Goal: Transaction & Acquisition: Purchase product/service

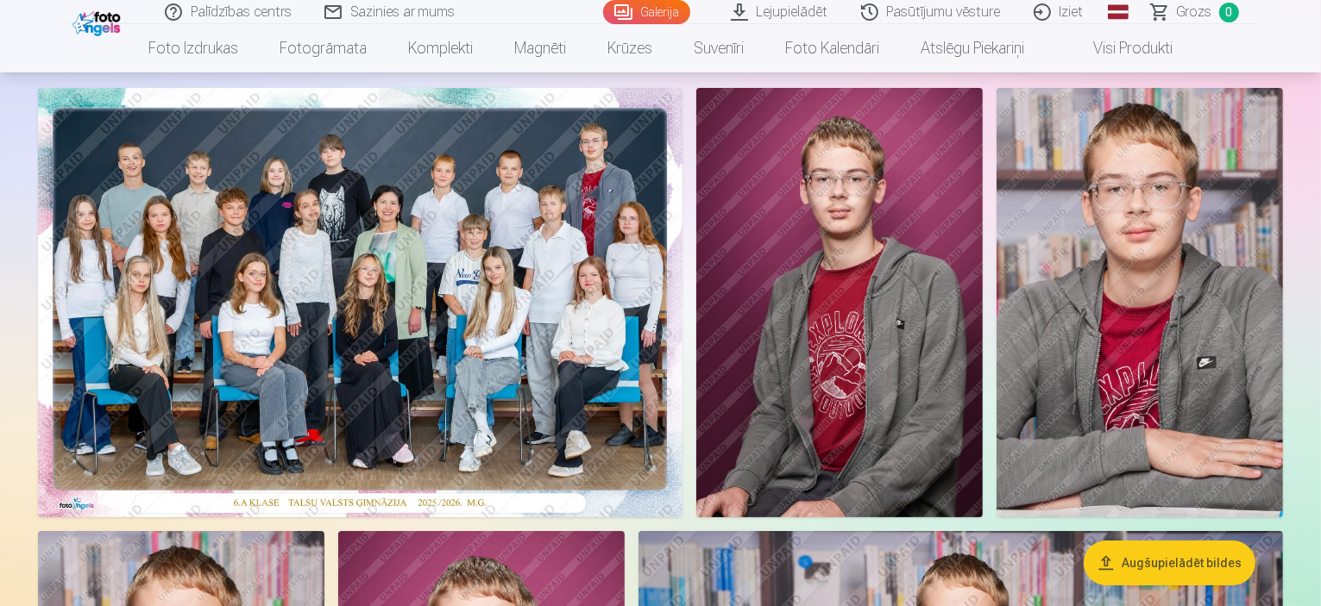
scroll to position [103, 0]
click at [407, 234] on img at bounding box center [360, 302] width 644 height 430
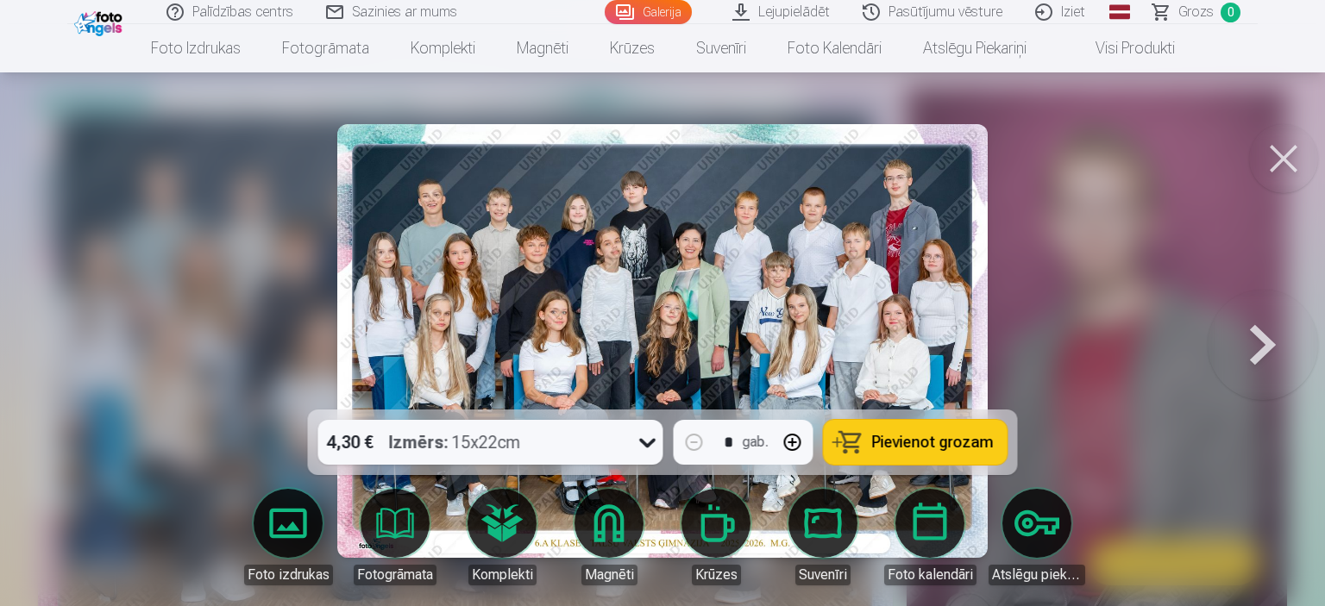
click at [1284, 161] on button at bounding box center [1283, 158] width 69 height 69
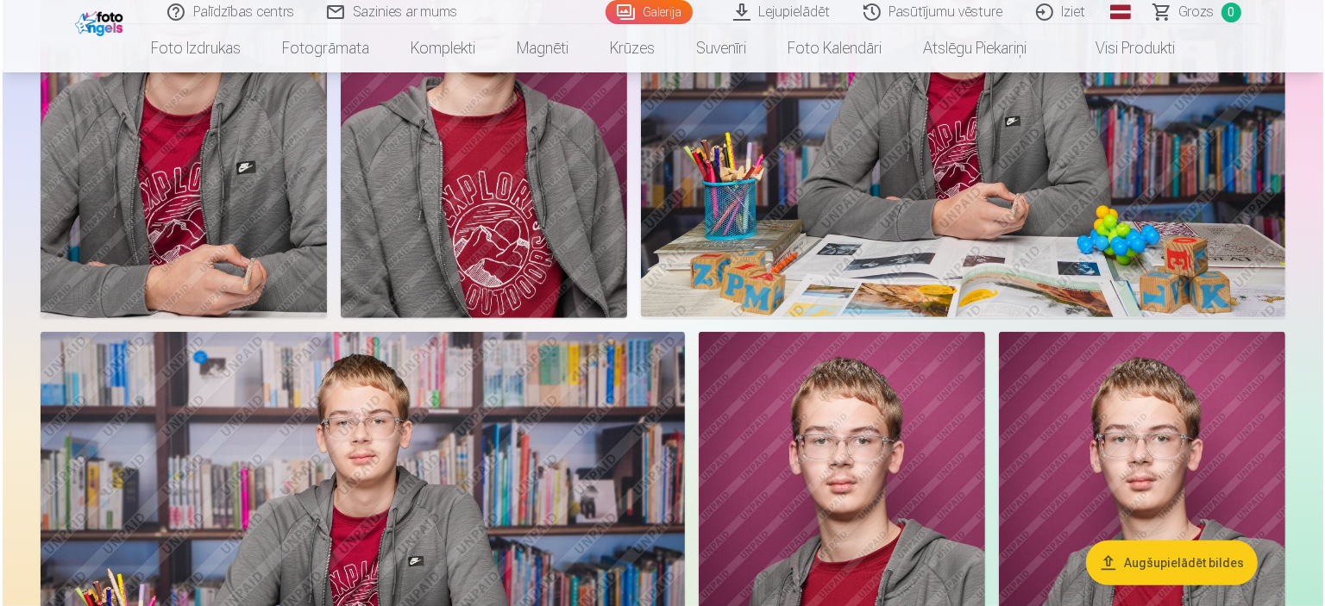
scroll to position [728, 0]
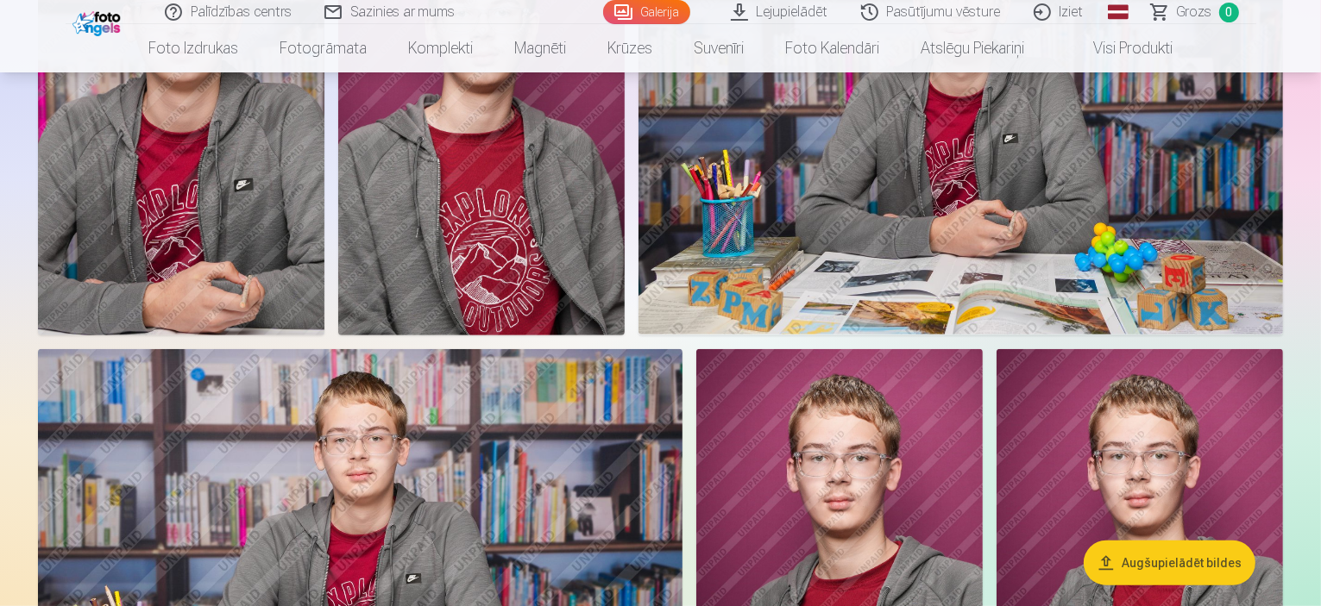
click at [324, 296] on img at bounding box center [181, 120] width 286 height 430
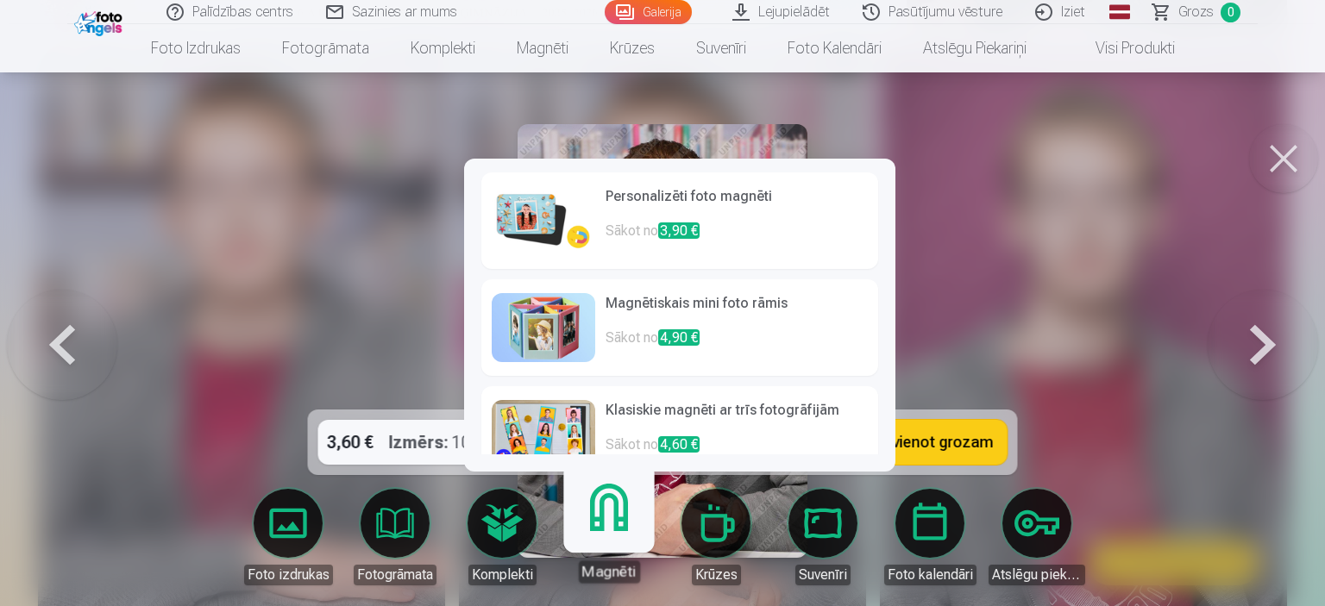
click at [615, 526] on link "Magnēti" at bounding box center [609, 530] width 106 height 106
click at [623, 204] on h6 "Personalizēti foto magnēti" at bounding box center [737, 203] width 262 height 35
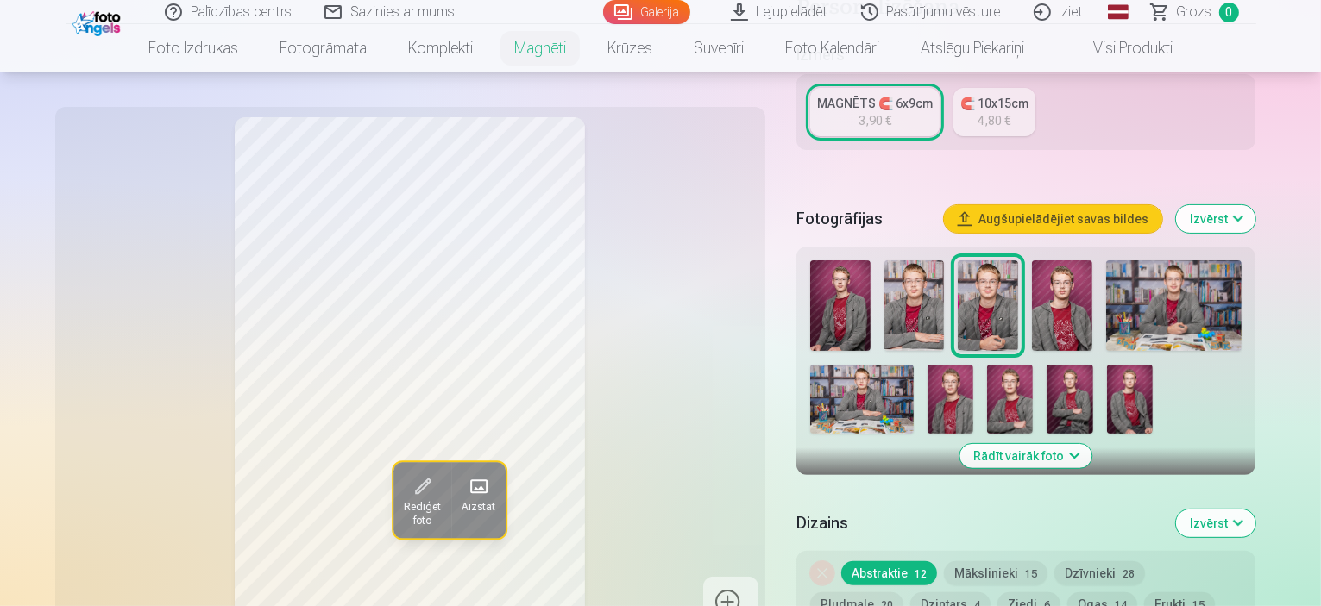
scroll to position [372, 0]
click at [845, 279] on img at bounding box center [840, 305] width 60 height 91
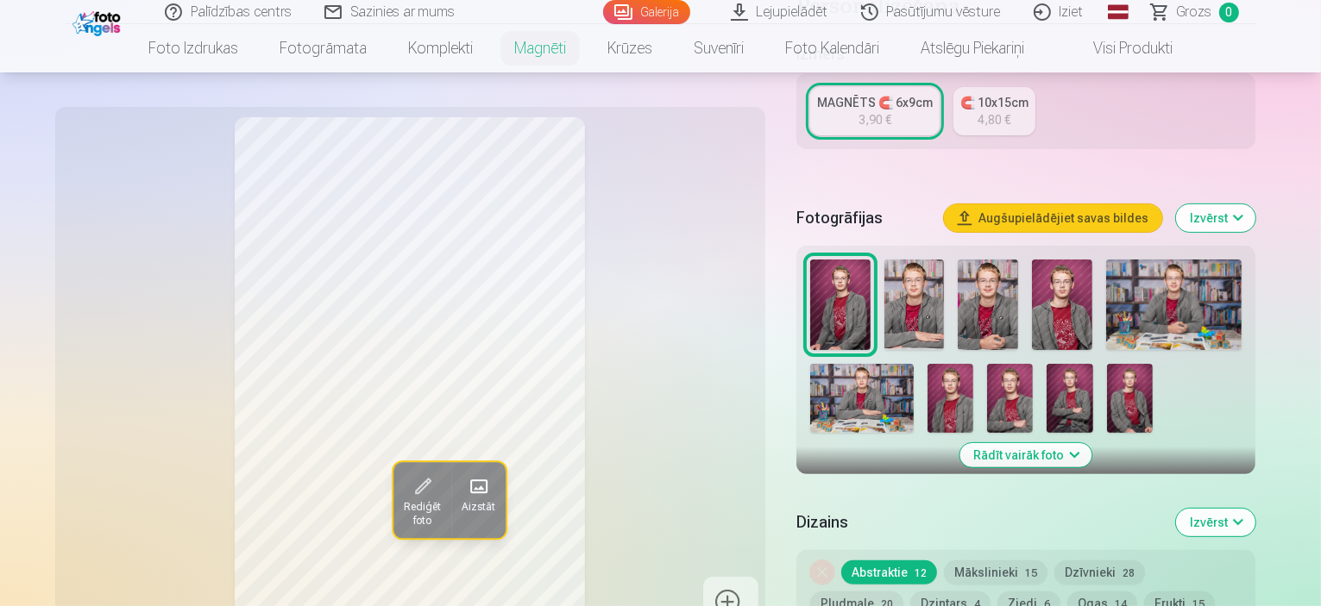
click at [887, 281] on img at bounding box center [914, 305] width 60 height 91
click at [957, 286] on img at bounding box center [987, 305] width 60 height 91
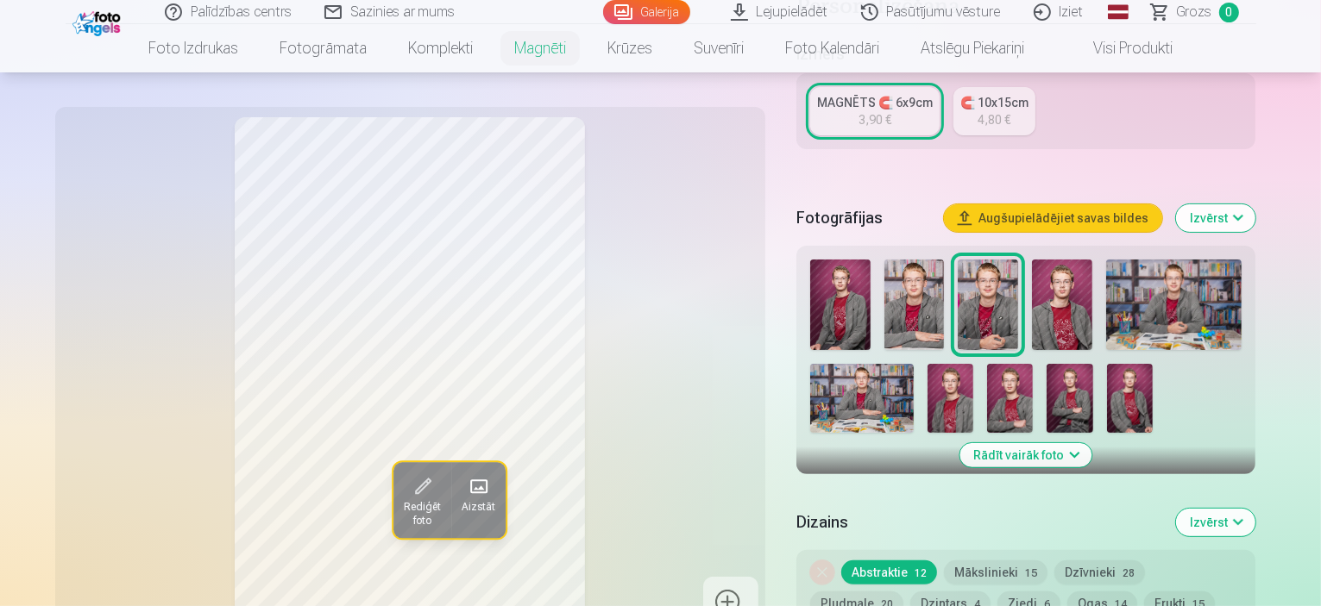
click at [1032, 286] on img at bounding box center [1062, 305] width 60 height 91
click at [982, 281] on img at bounding box center [987, 305] width 60 height 91
click at [913, 364] on img at bounding box center [862, 398] width 104 height 69
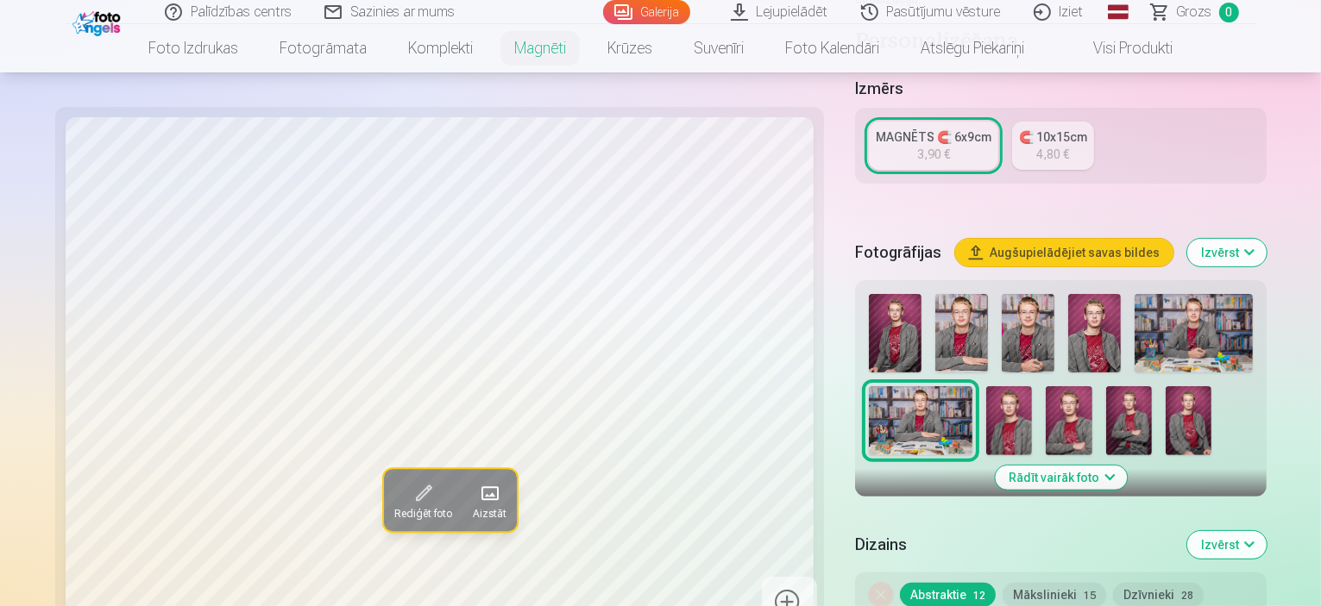
click at [1170, 294] on img at bounding box center [1193, 333] width 118 height 78
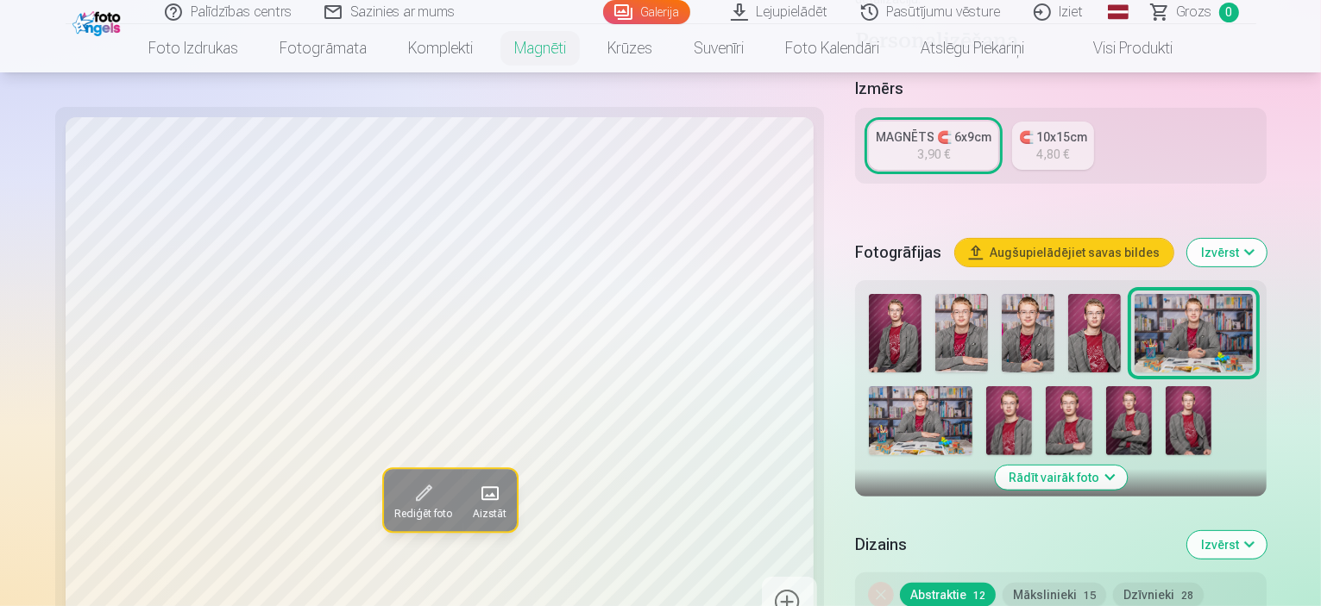
click at [1001, 294] on img at bounding box center [1027, 333] width 53 height 78
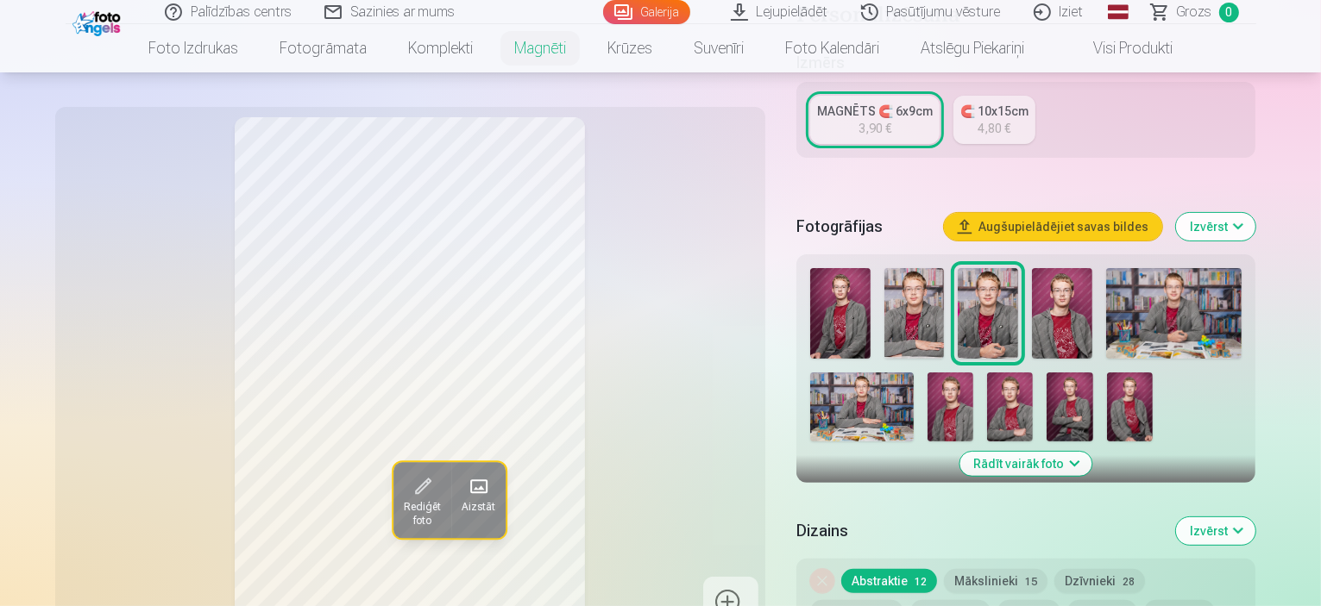
scroll to position [355, 0]
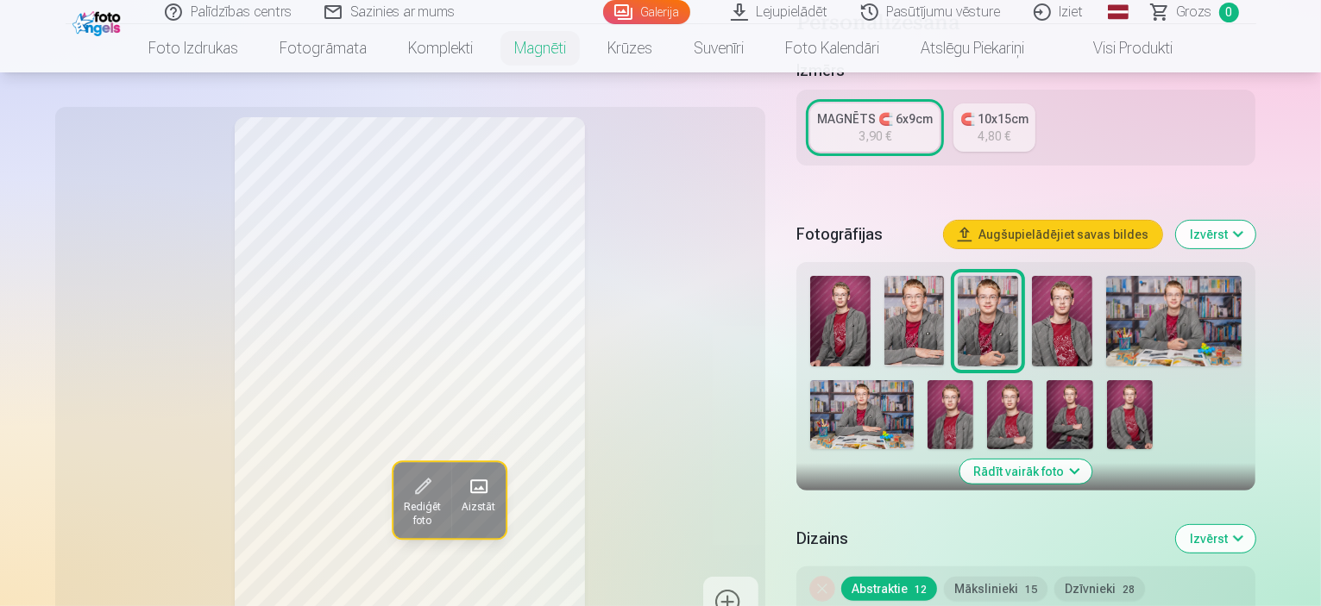
click at [1044, 292] on img at bounding box center [1062, 321] width 60 height 91
click at [973, 289] on img at bounding box center [987, 321] width 60 height 91
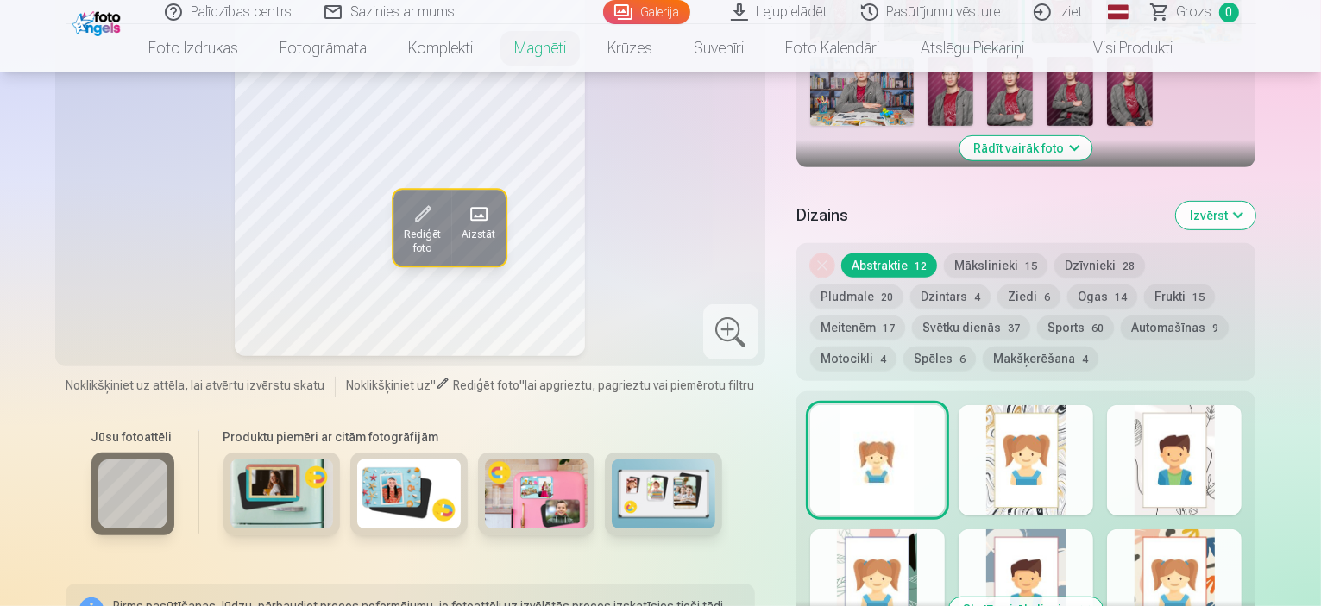
scroll to position [680, 0]
click at [1040, 597] on button "Skatīt vairāk dizainu" at bounding box center [1026, 609] width 154 height 24
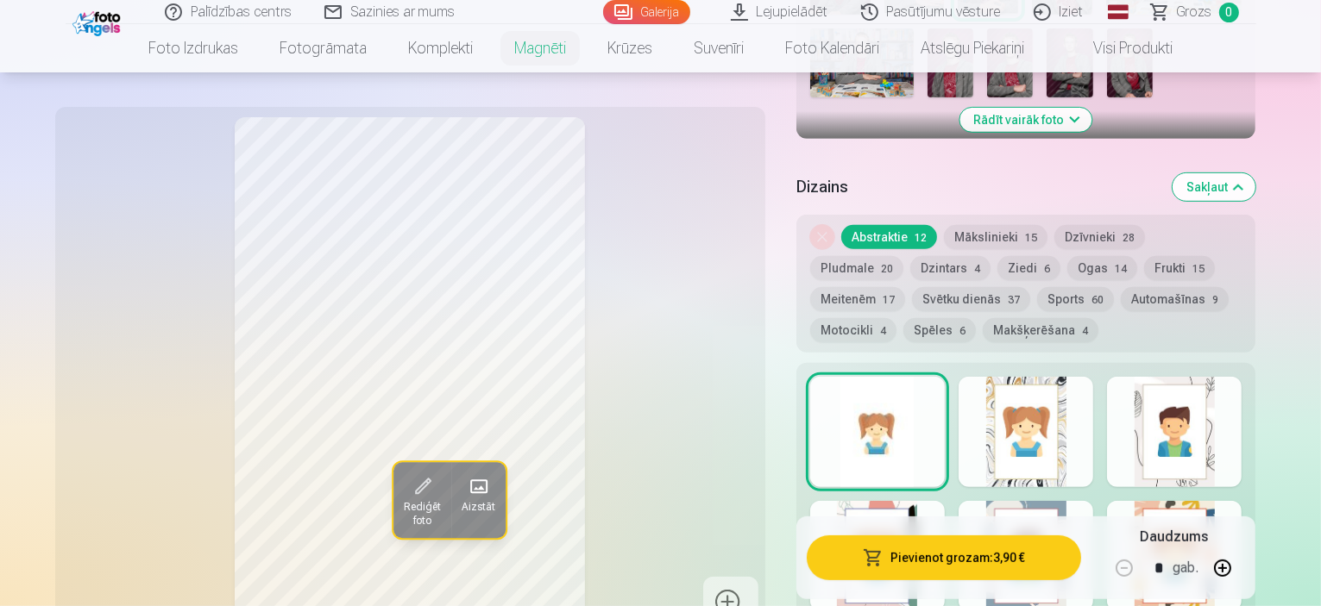
scroll to position [634, 0]
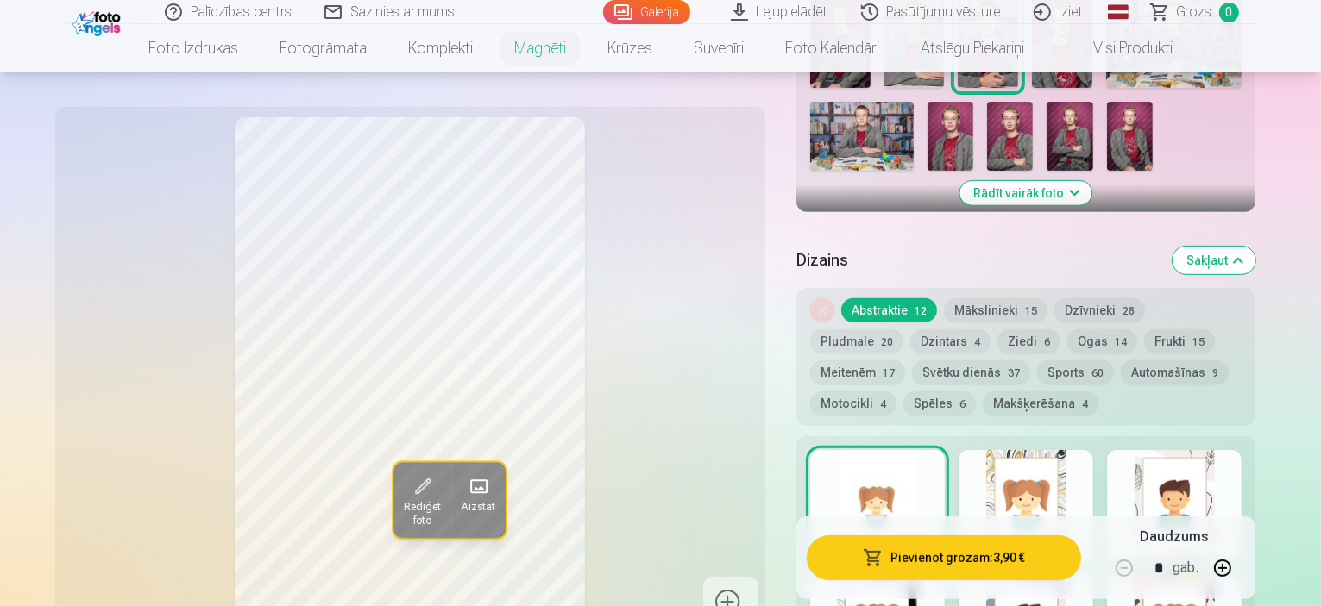
click at [910, 330] on button "Dzintars 4" at bounding box center [950, 342] width 80 height 24
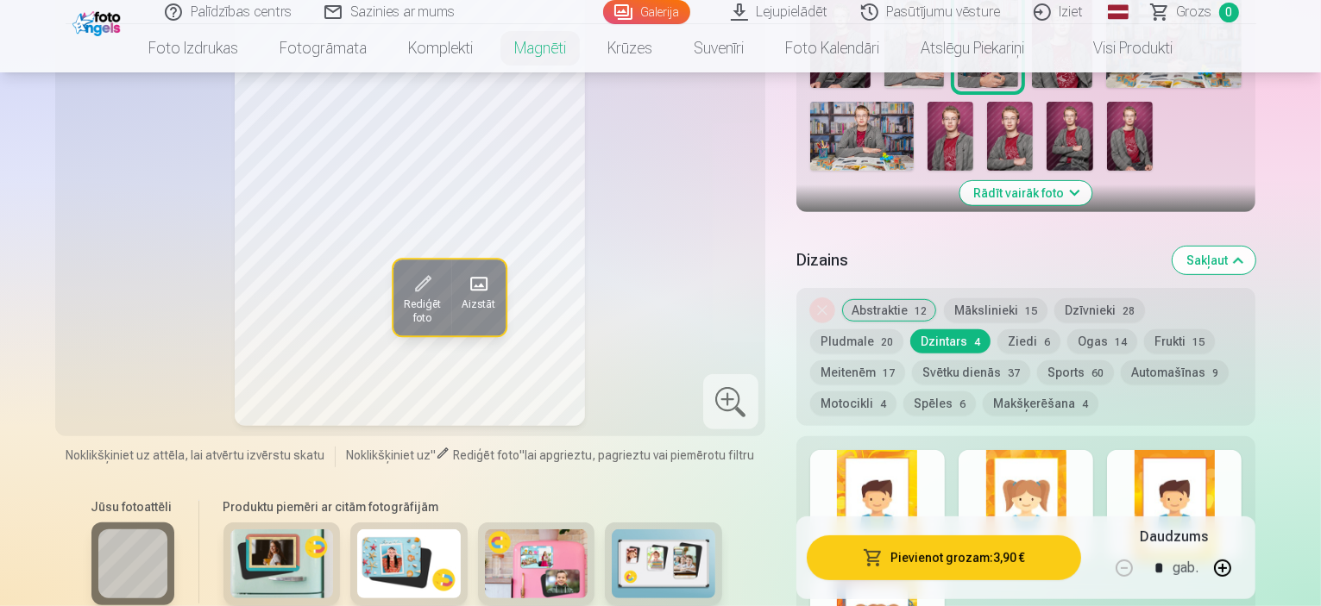
click at [1037, 361] on button "Sports 60" at bounding box center [1075, 373] width 77 height 24
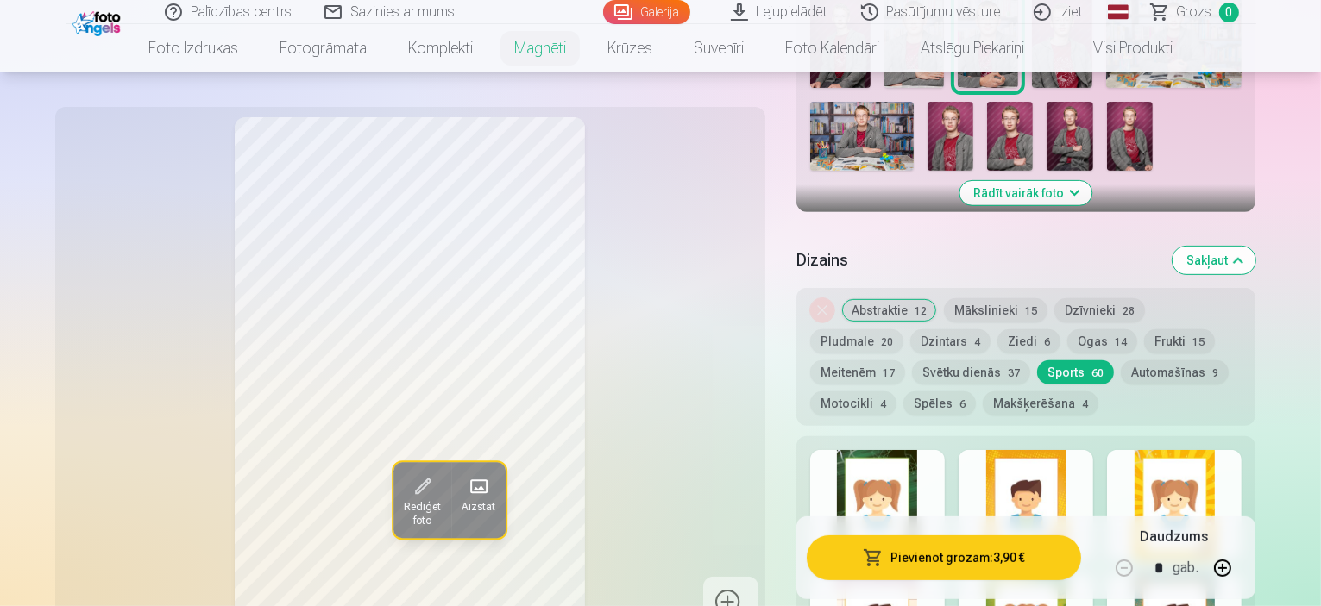
click at [910, 330] on button "Dzintars 4" at bounding box center [950, 342] width 80 height 24
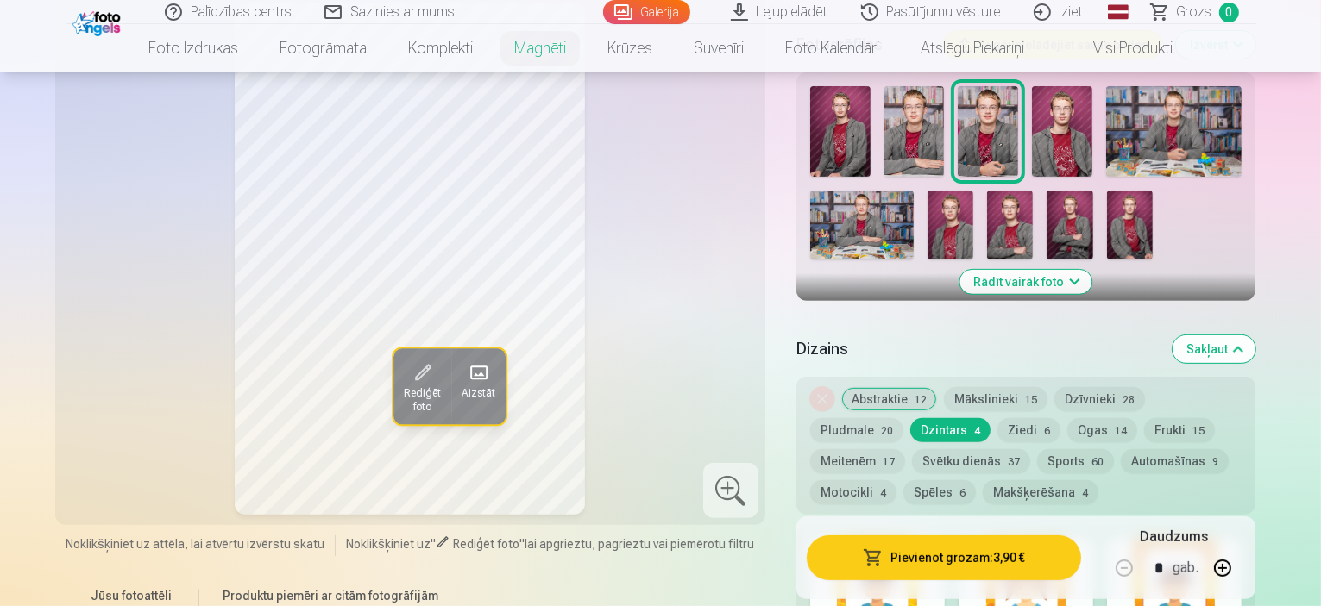
scroll to position [546, 0]
click at [1067, 417] on button "Ogas 14" at bounding box center [1102, 429] width 70 height 24
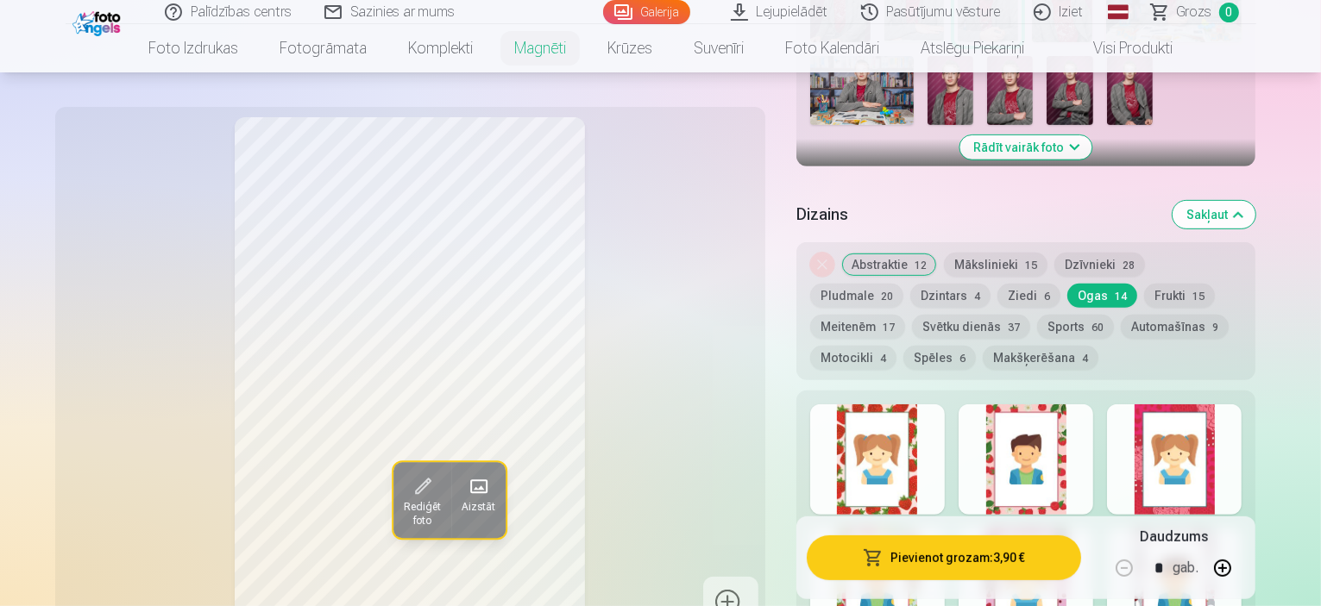
scroll to position [676, 0]
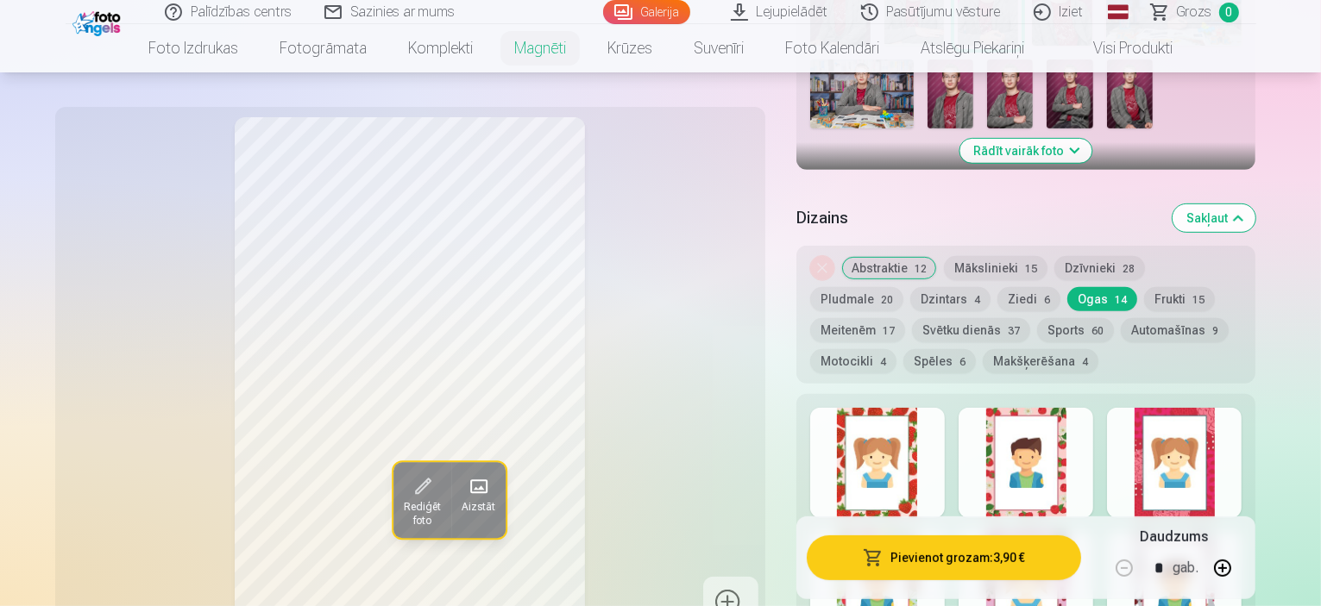
click at [1120, 318] on button "Automašīnas 9" at bounding box center [1174, 330] width 108 height 24
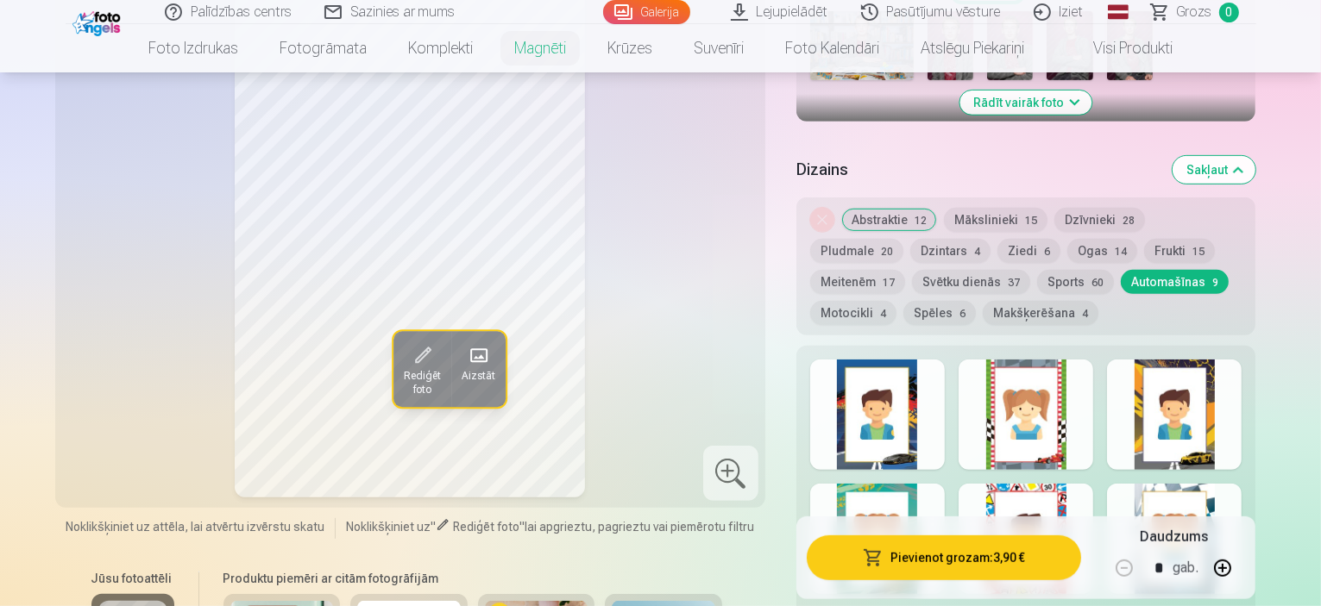
scroll to position [723, 0]
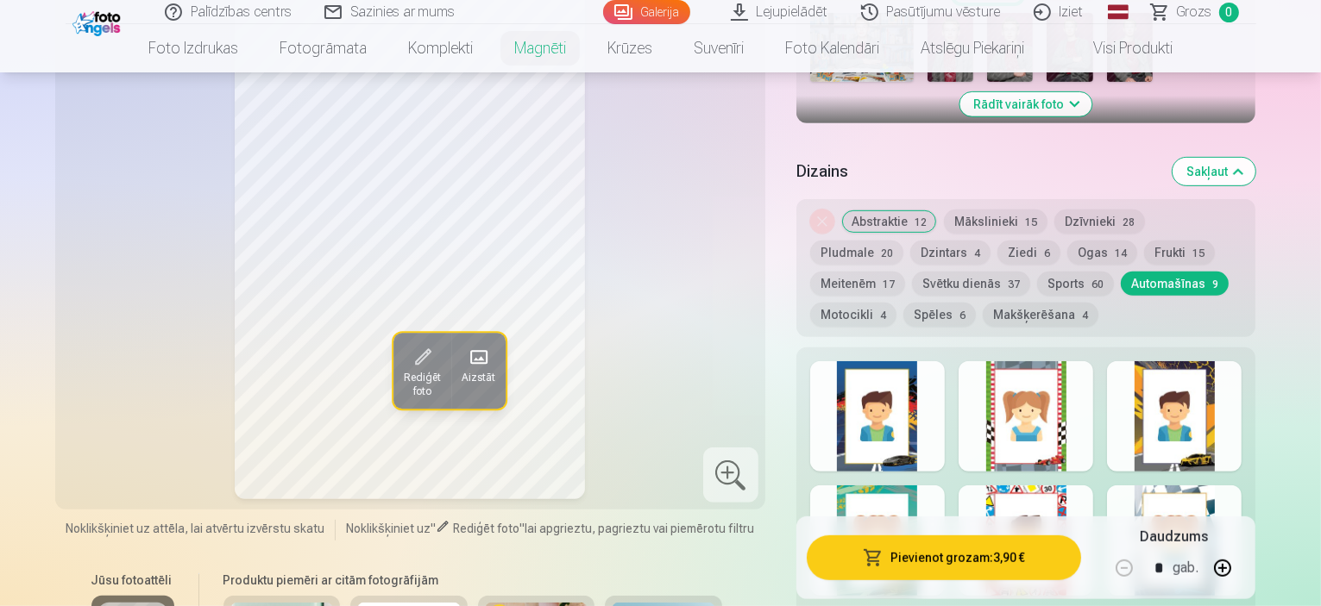
click at [912, 272] on button "Svētku dienās 37" at bounding box center [971, 284] width 118 height 24
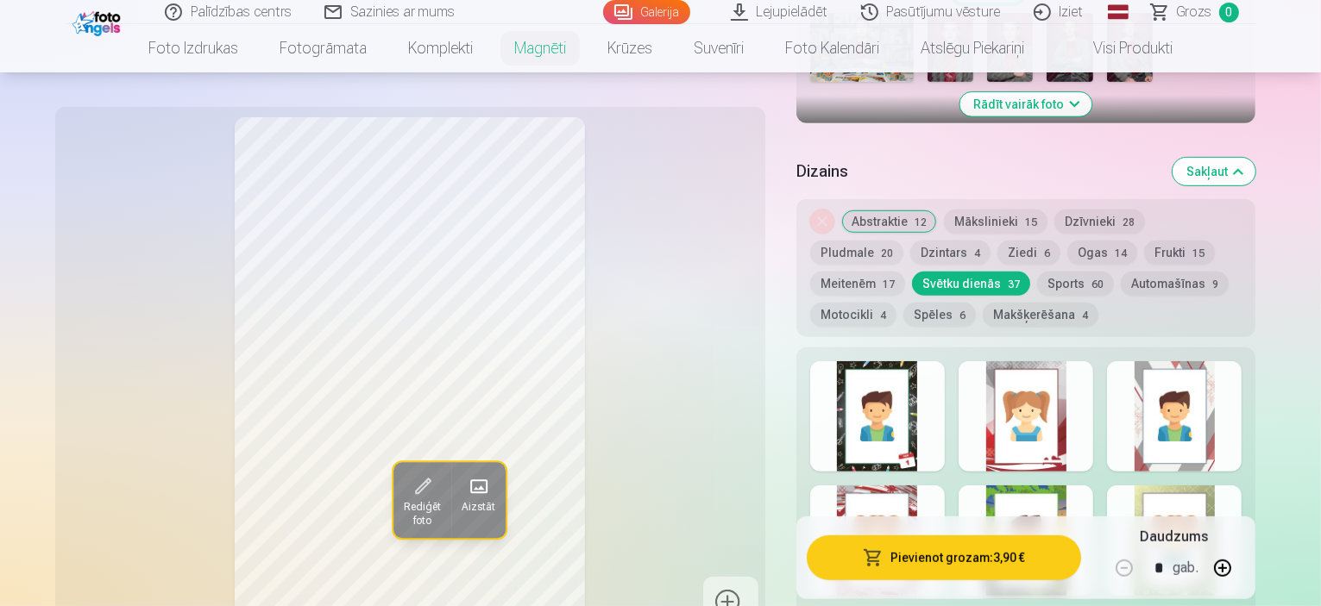
click at [1067, 241] on button "Ogas 14" at bounding box center [1102, 253] width 70 height 24
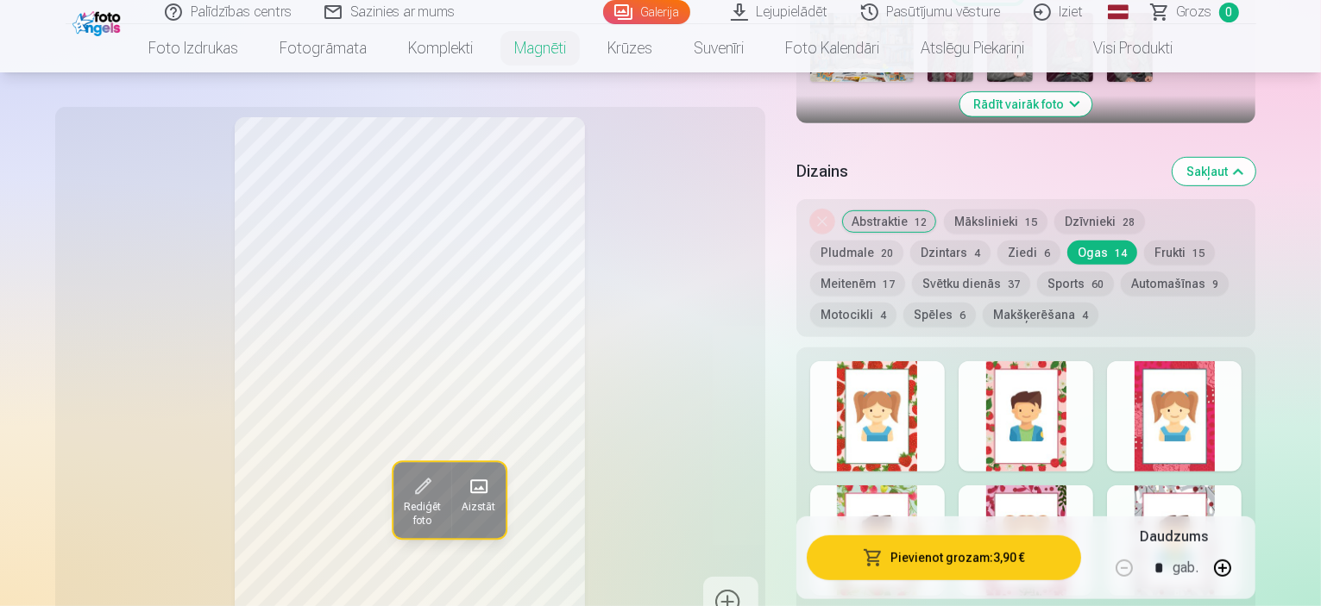
click at [1037, 272] on button "Sports 60" at bounding box center [1075, 284] width 77 height 24
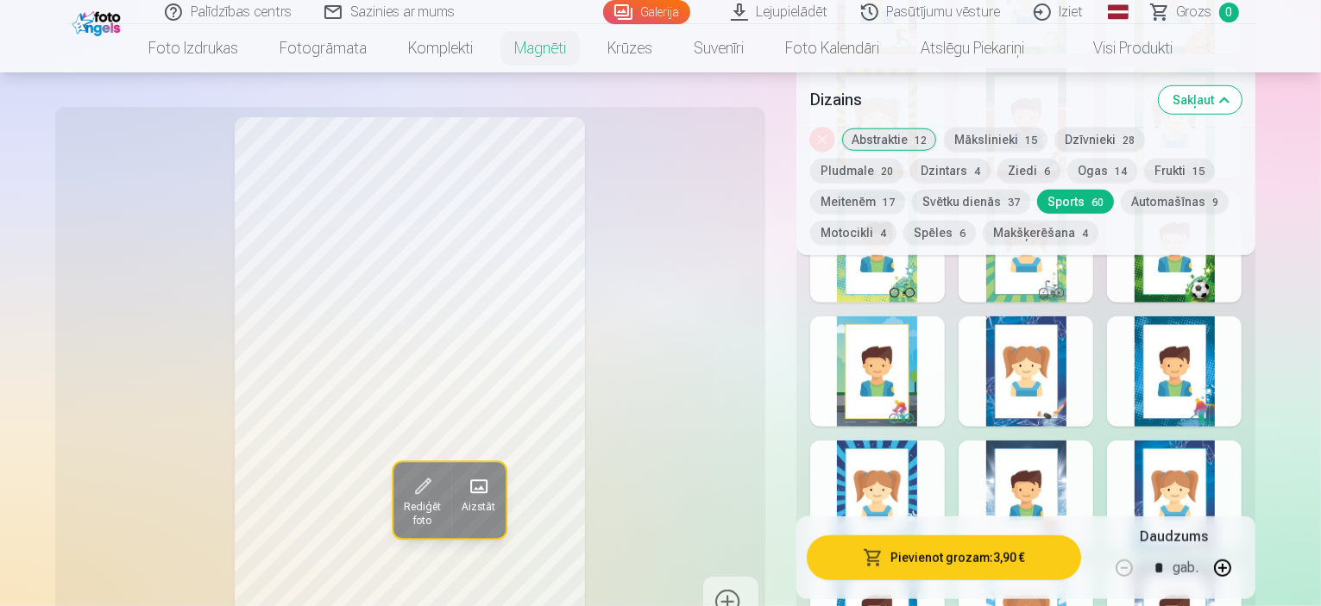
scroll to position [1283, 0]
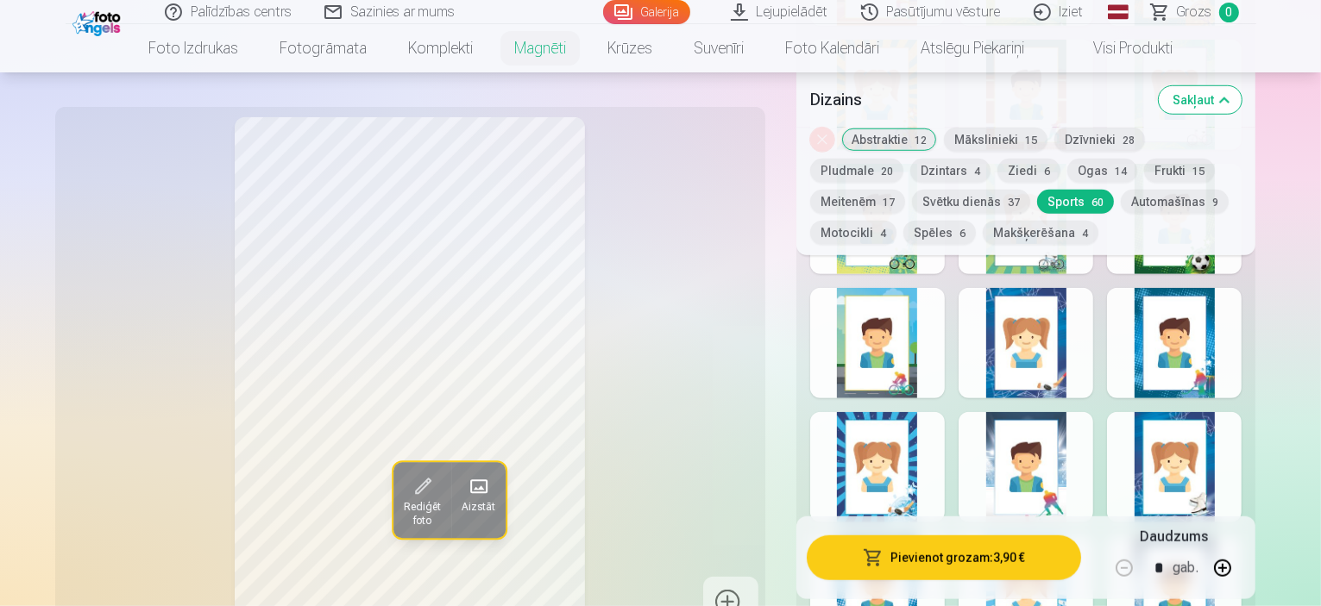
click at [1062, 339] on div at bounding box center [1025, 343] width 135 height 110
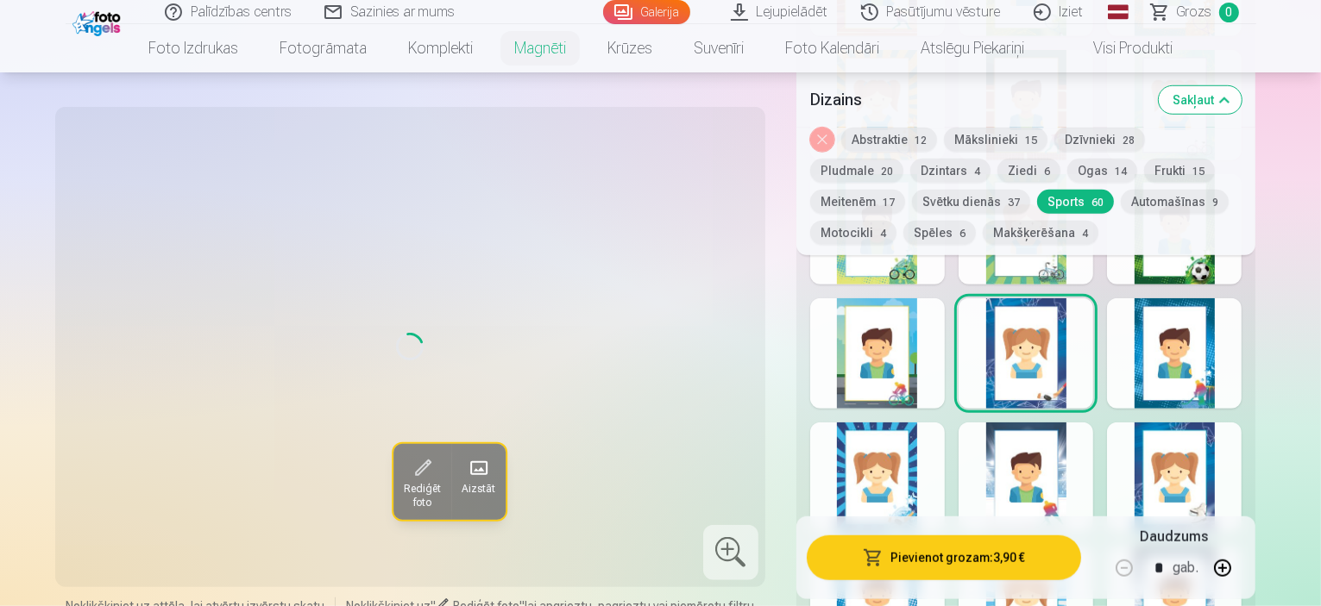
scroll to position [1273, 0]
click at [1093, 342] on div at bounding box center [1025, 353] width 135 height 110
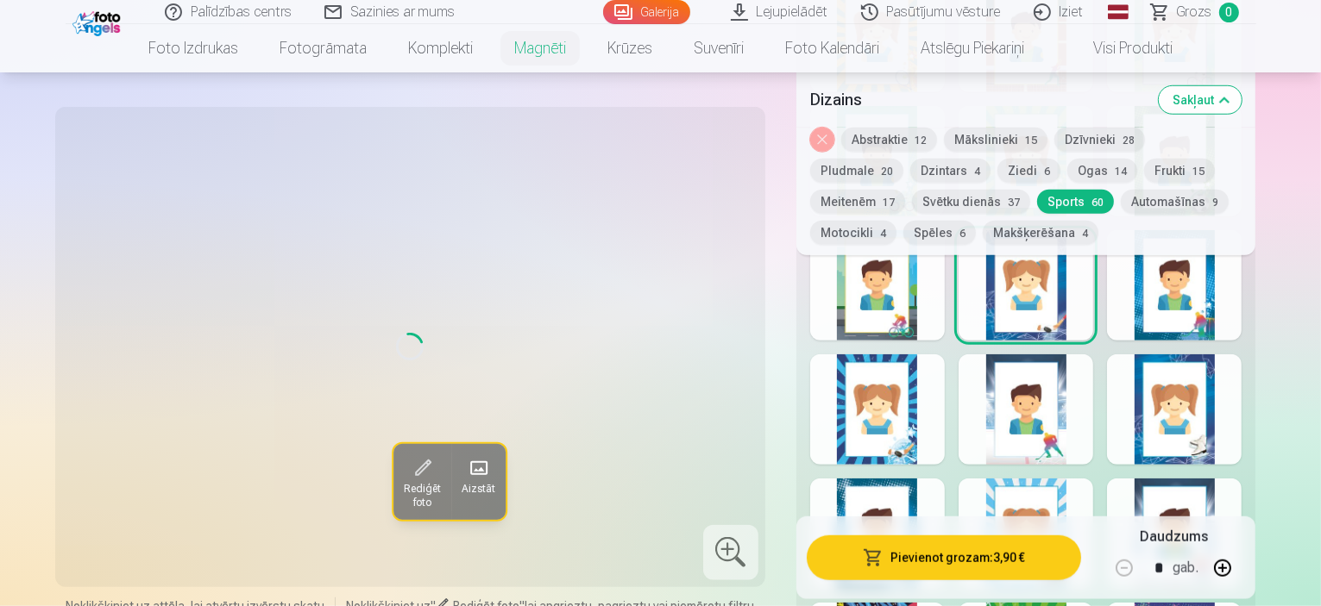
scroll to position [1342, 0]
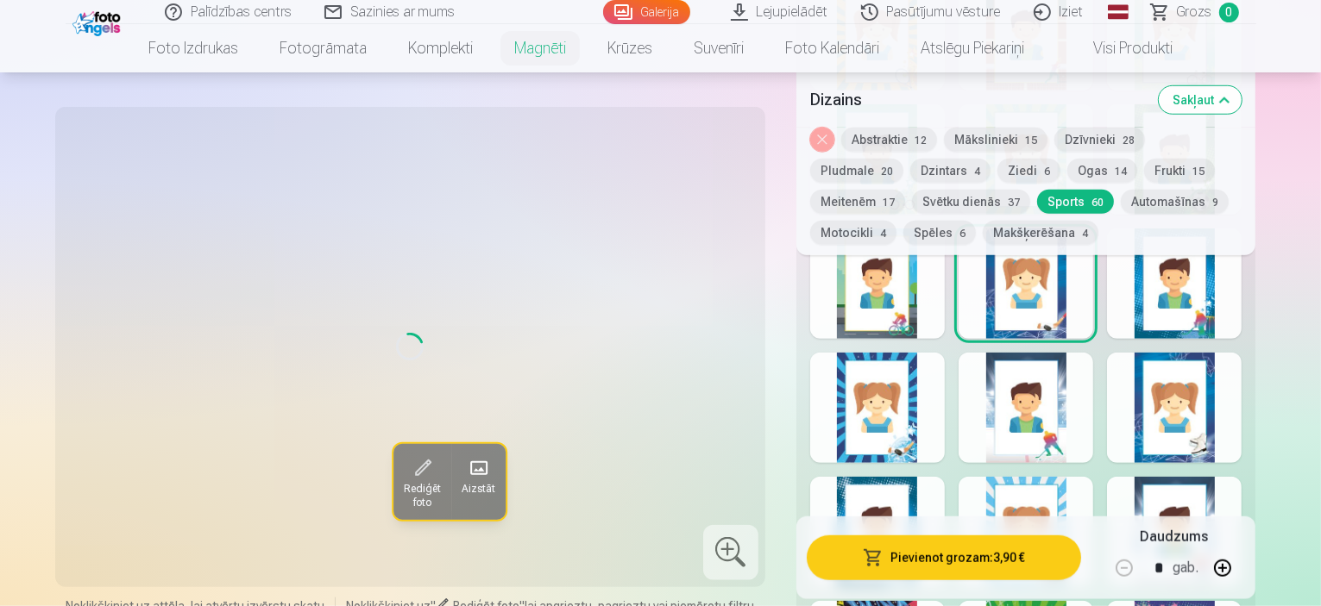
click at [1225, 412] on div at bounding box center [1174, 408] width 135 height 110
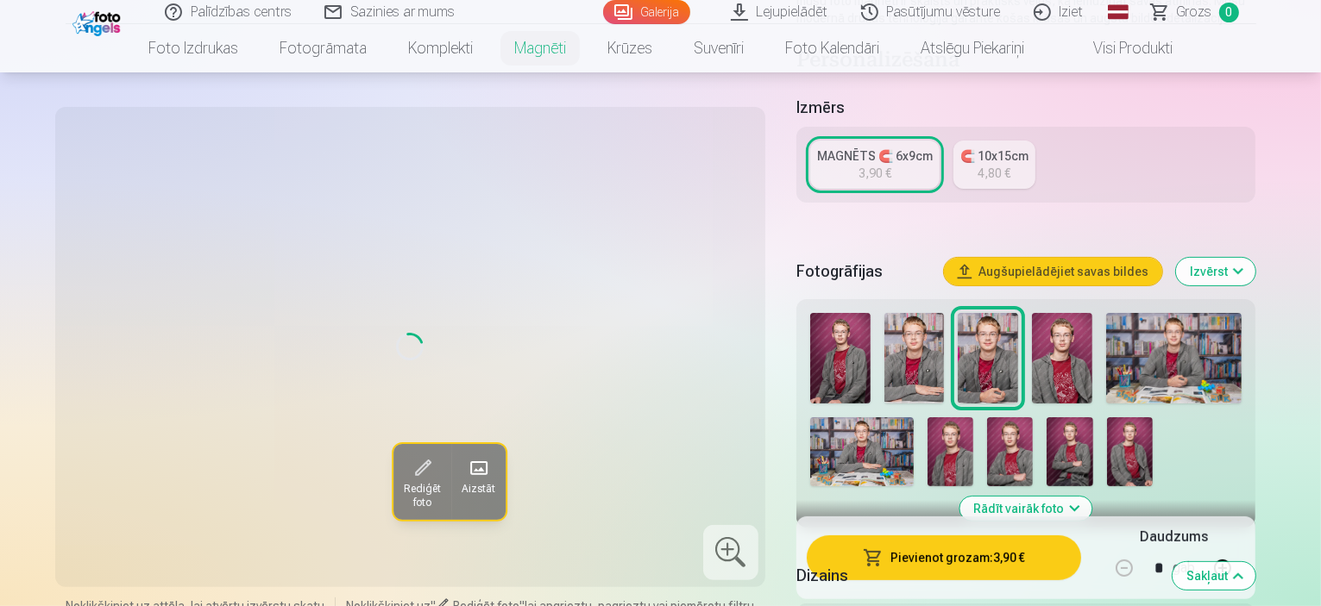
scroll to position [310, 0]
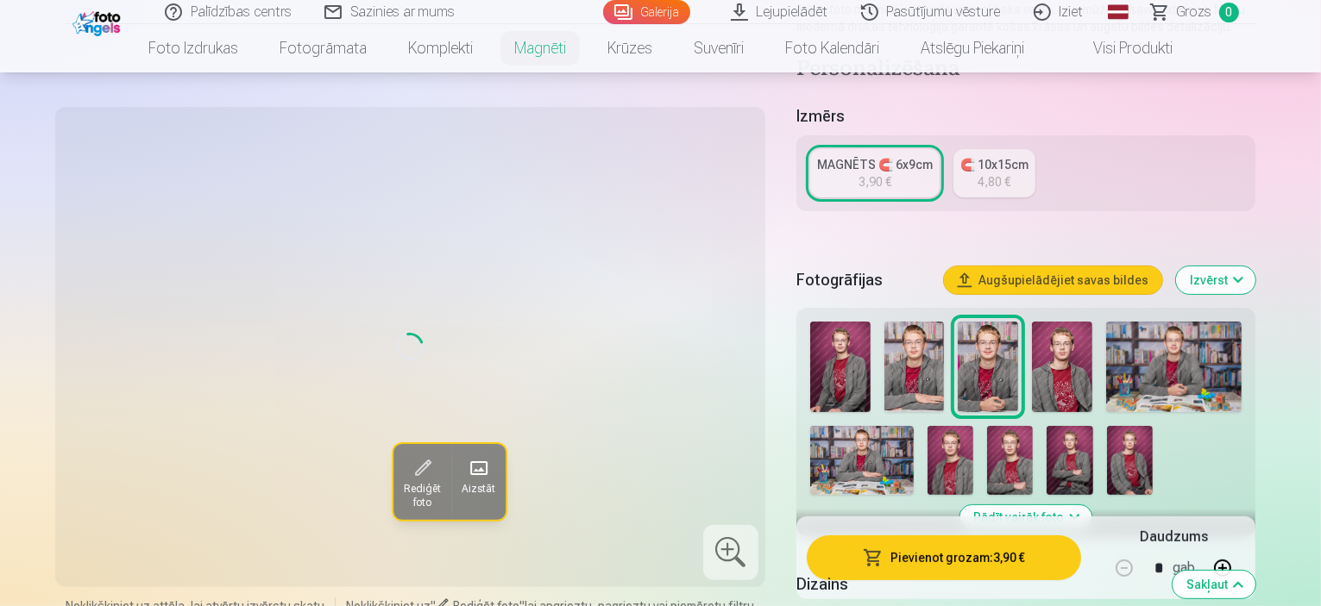
click at [1032, 341] on img at bounding box center [1062, 367] width 60 height 91
click at [981, 332] on img at bounding box center [987, 367] width 60 height 91
click at [980, 324] on img at bounding box center [987, 367] width 60 height 91
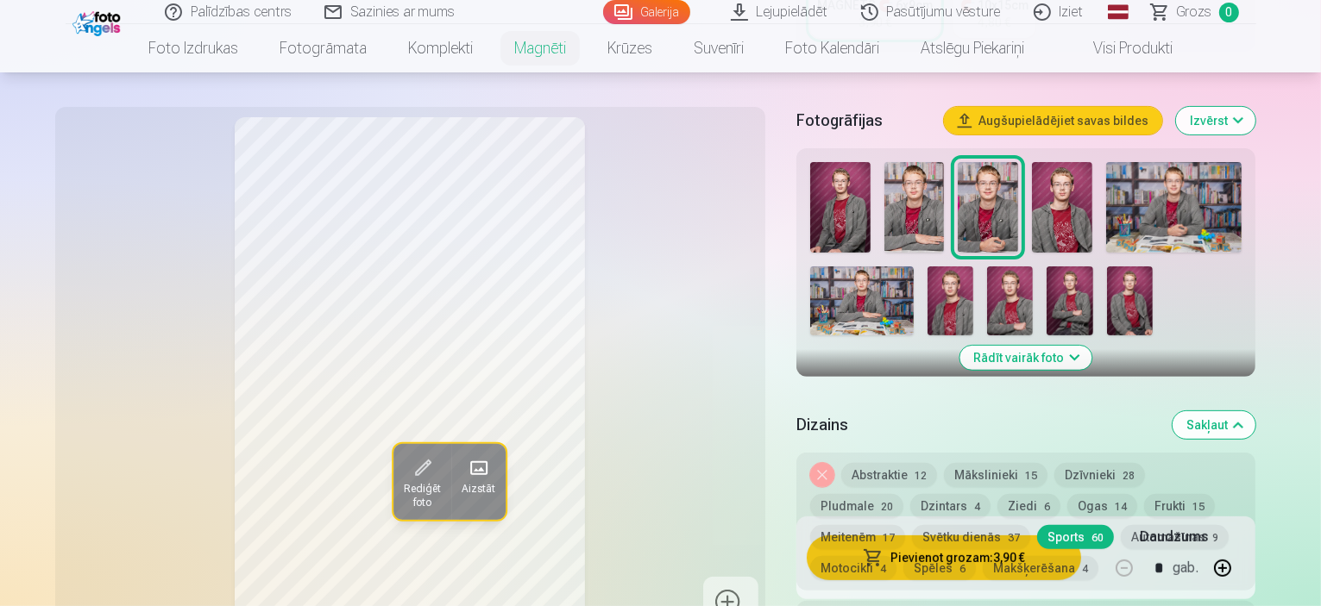
scroll to position [476, 0]
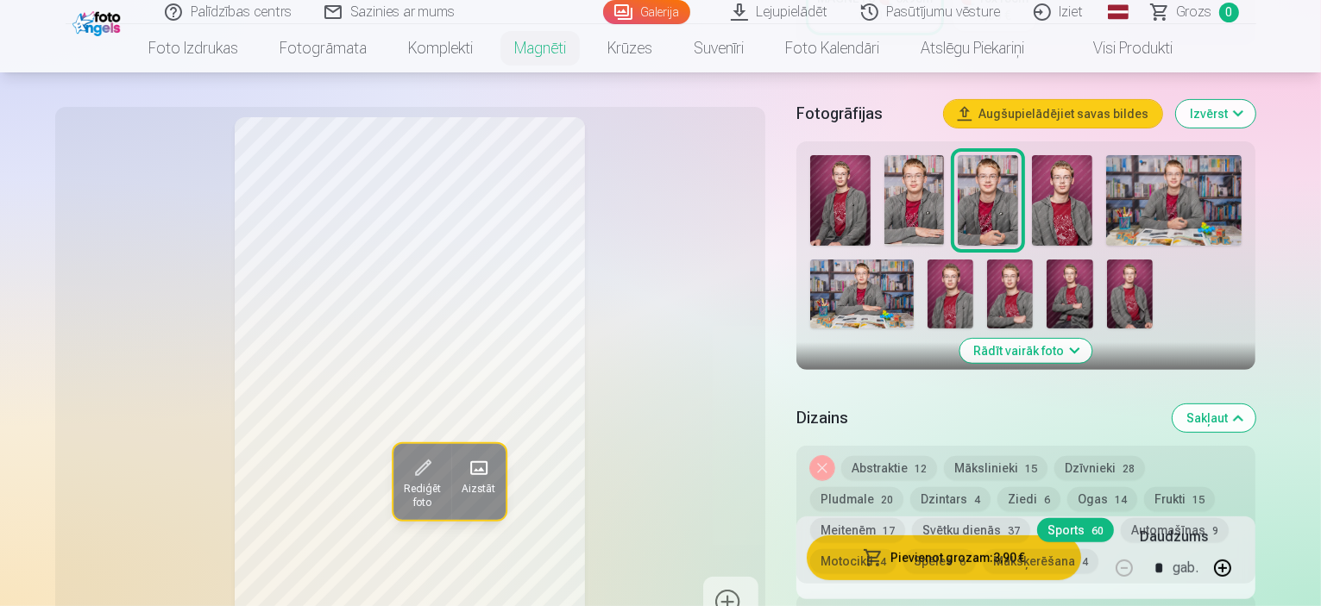
click at [900, 456] on button "Abstraktie 12" at bounding box center [889, 468] width 96 height 24
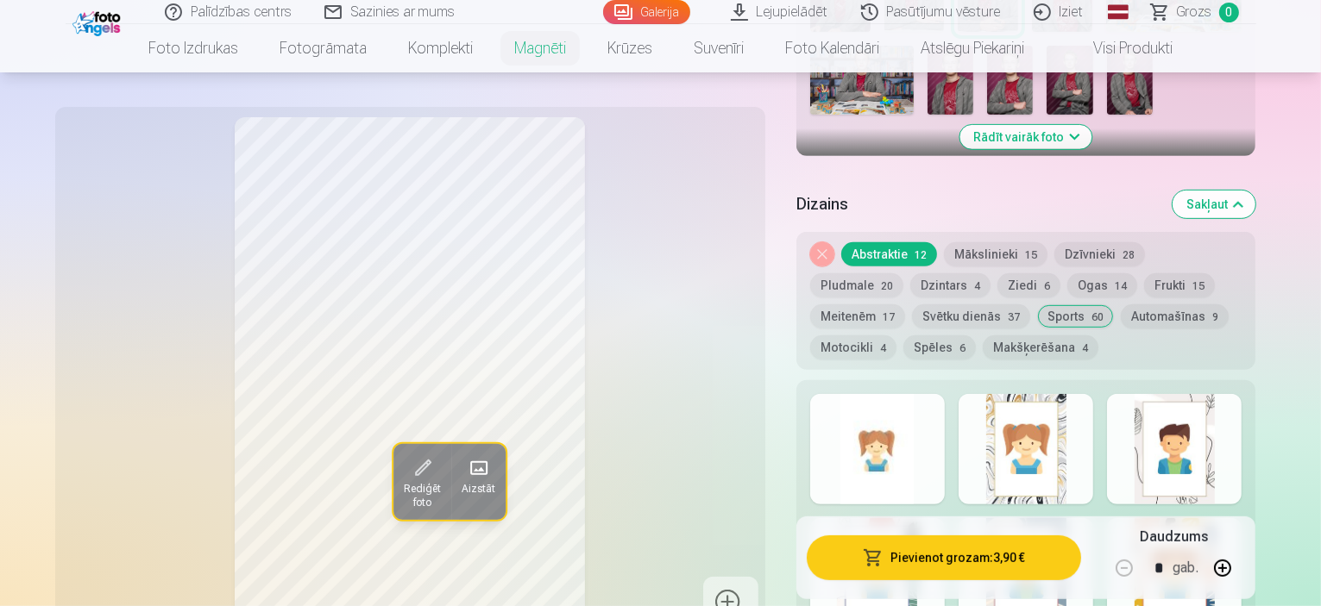
scroll to position [689, 0]
click at [912, 427] on div at bounding box center [877, 450] width 135 height 110
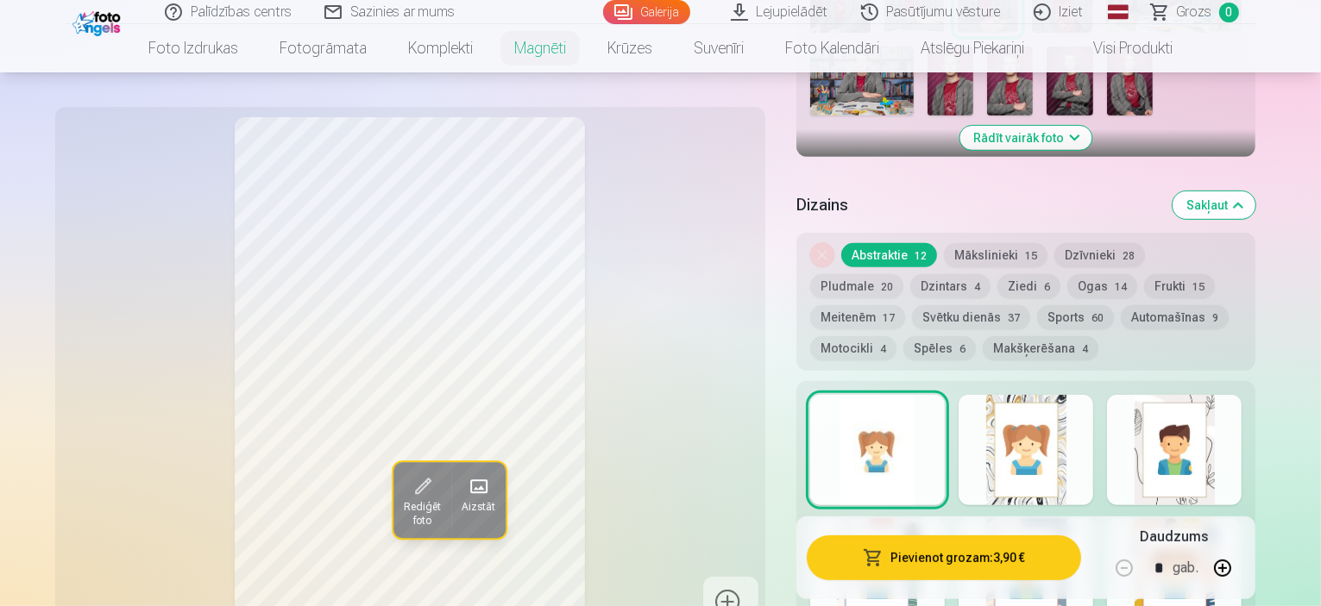
click at [1093, 411] on div at bounding box center [1025, 450] width 135 height 110
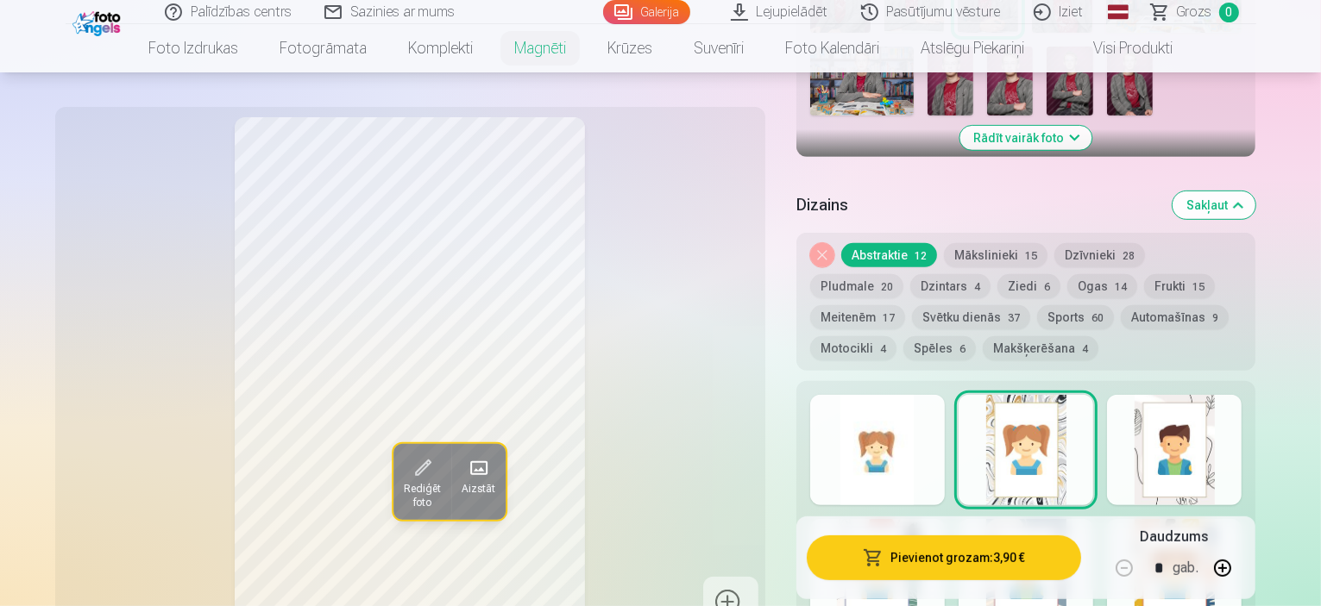
click at [925, 411] on div at bounding box center [877, 450] width 135 height 110
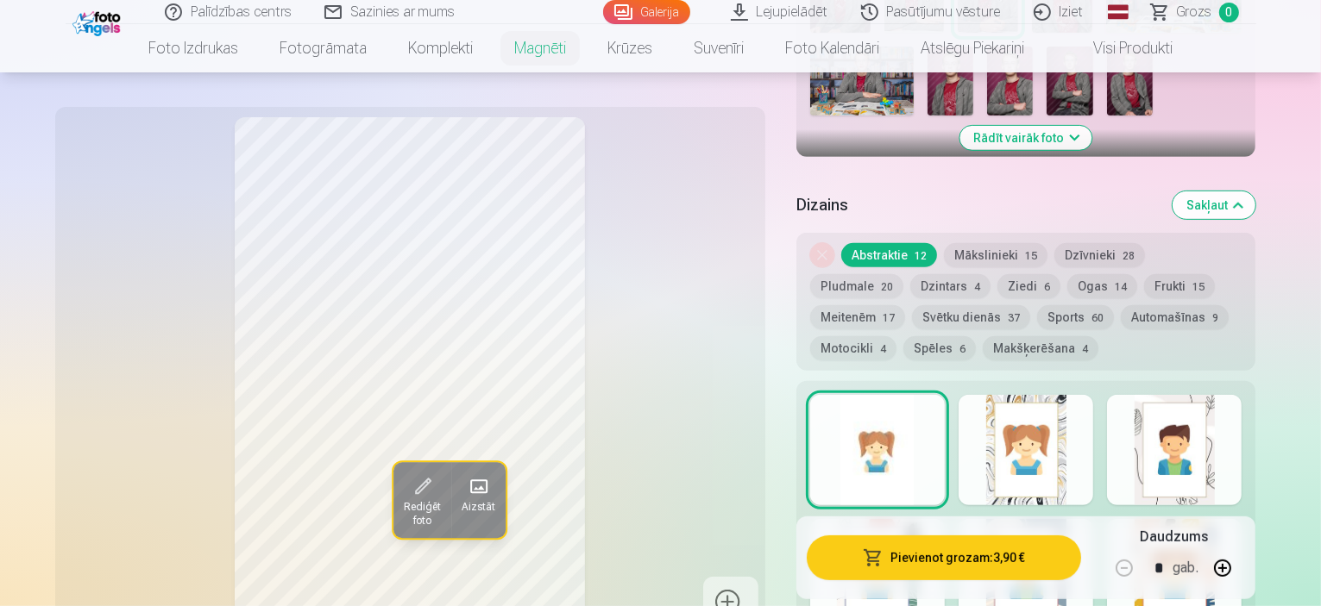
click at [1037, 305] on button "Sports 60" at bounding box center [1075, 317] width 77 height 24
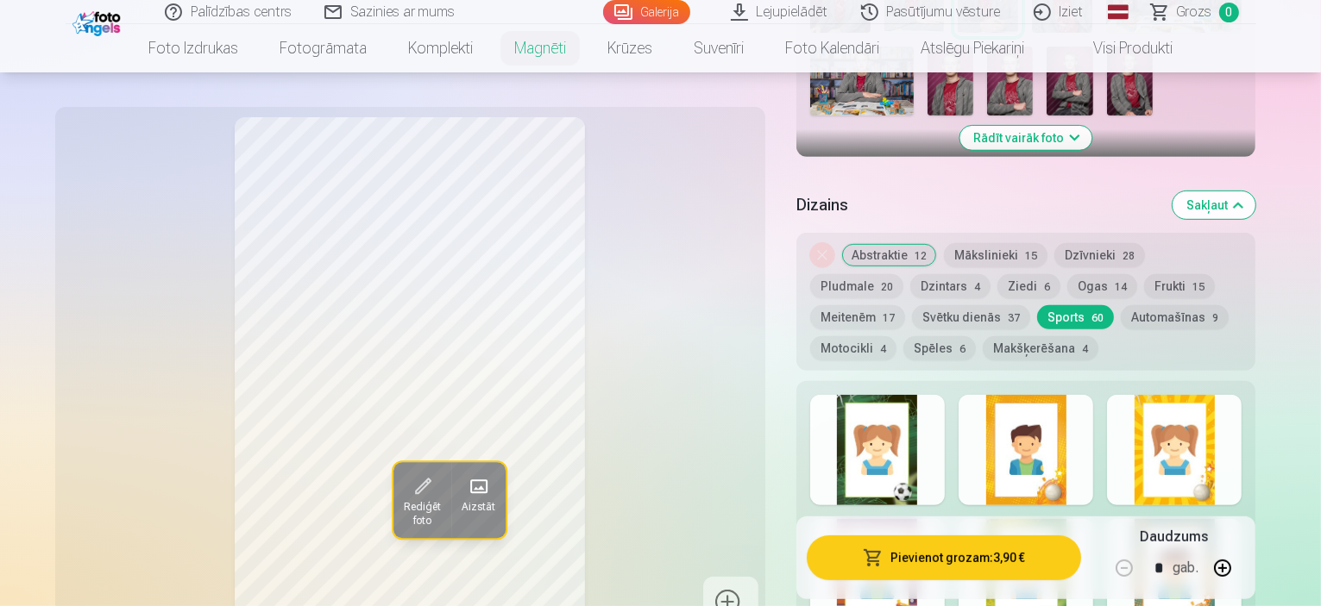
click at [976, 336] on button "Spēles 6" at bounding box center [939, 348] width 72 height 24
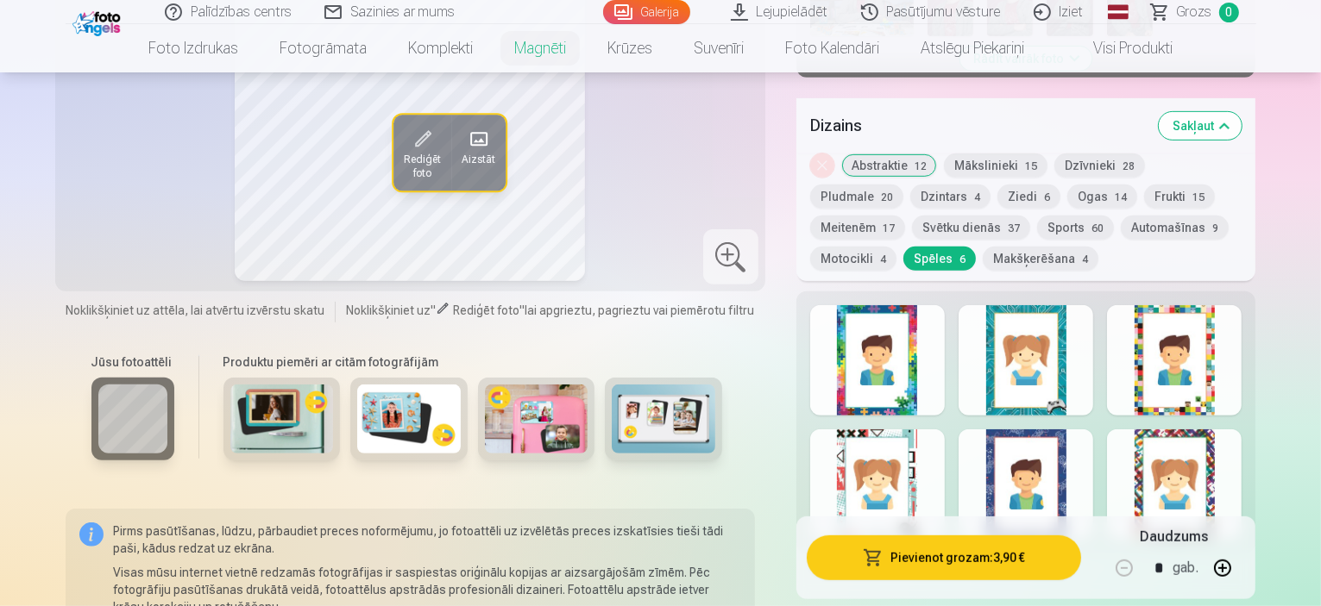
scroll to position [775, 0]
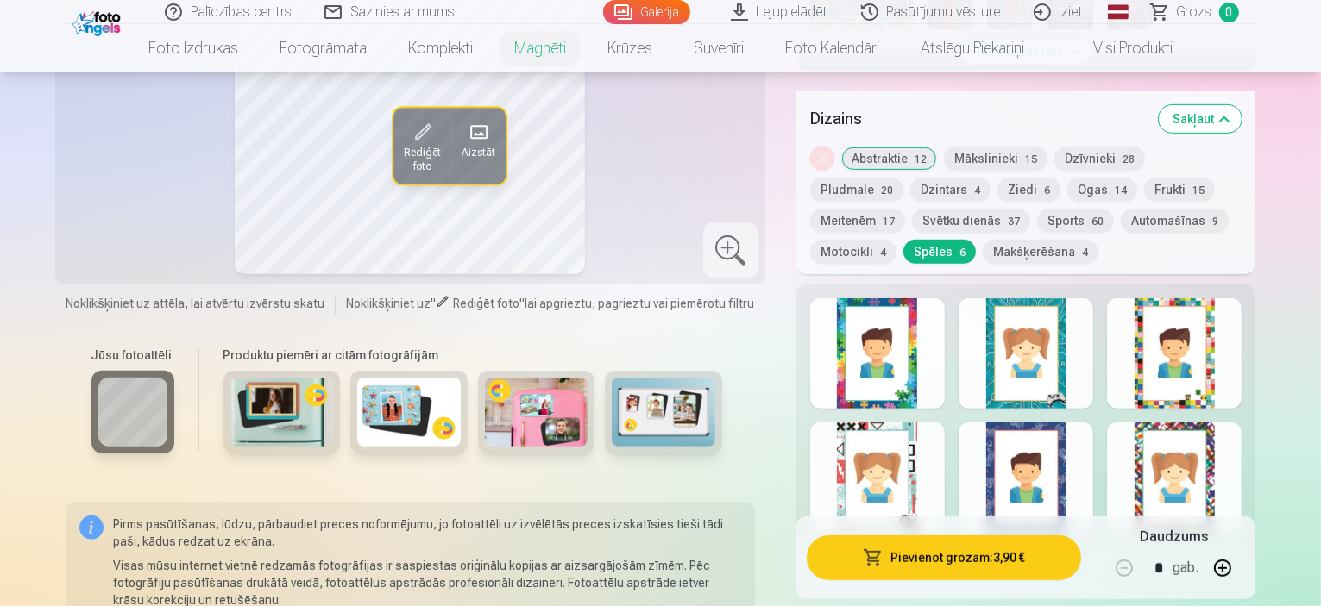
click at [1234, 430] on div at bounding box center [1174, 478] width 135 height 110
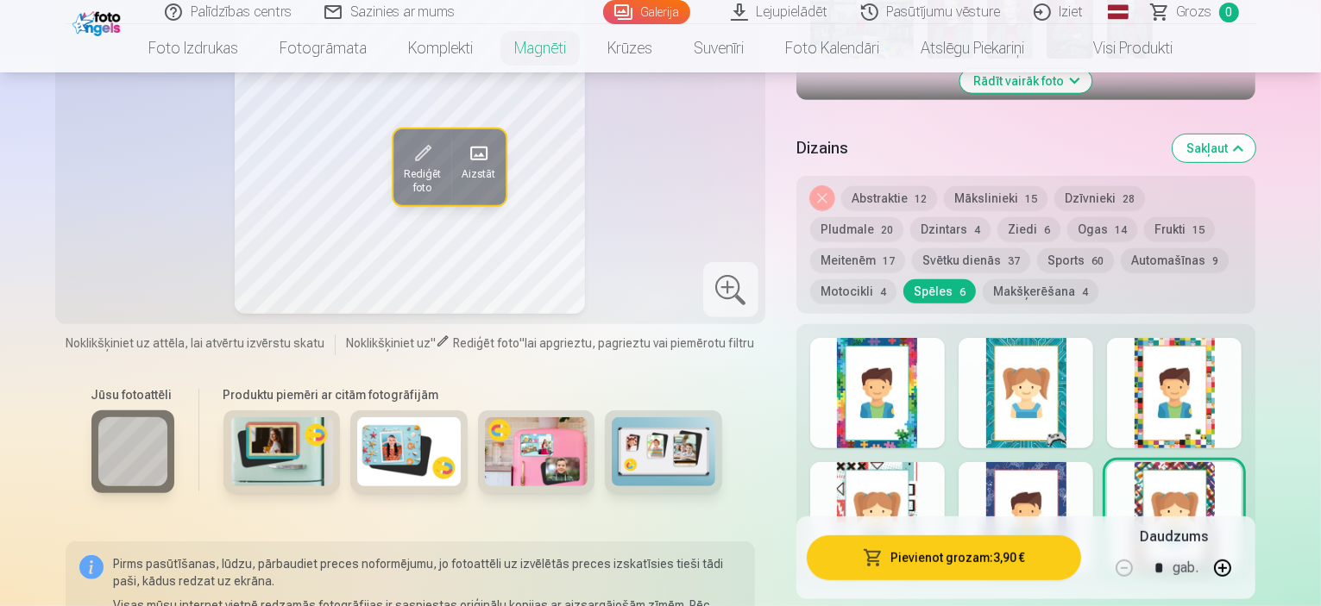
scroll to position [749, 0]
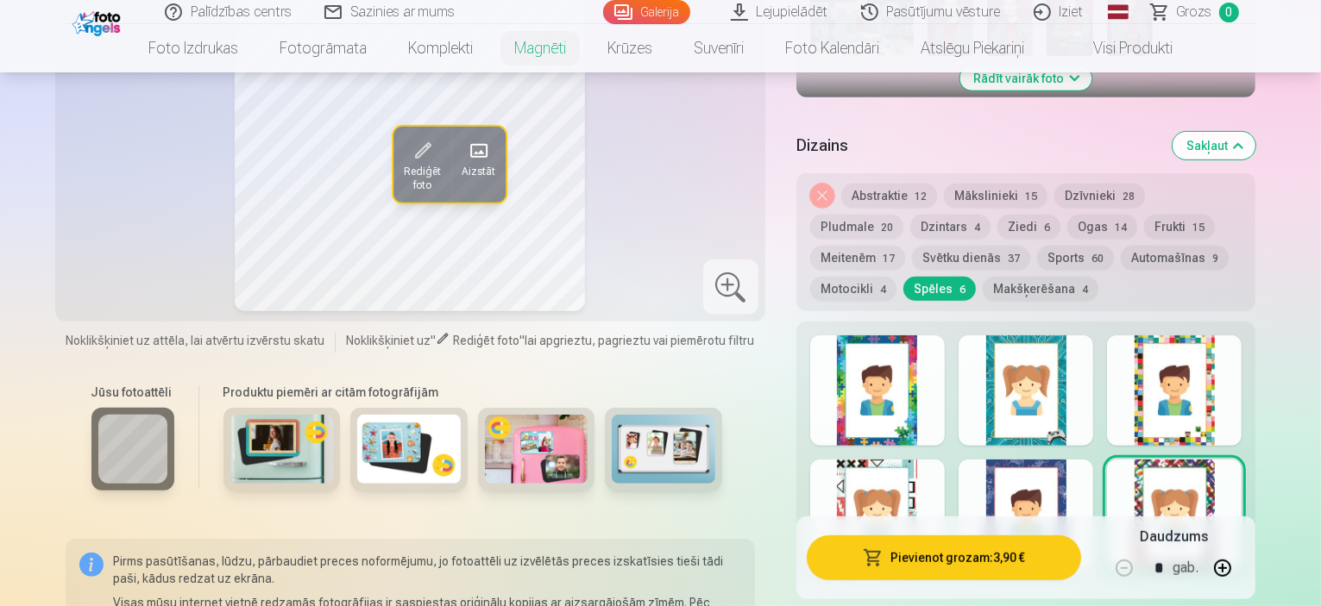
click at [1089, 402] on div at bounding box center [1025, 391] width 135 height 110
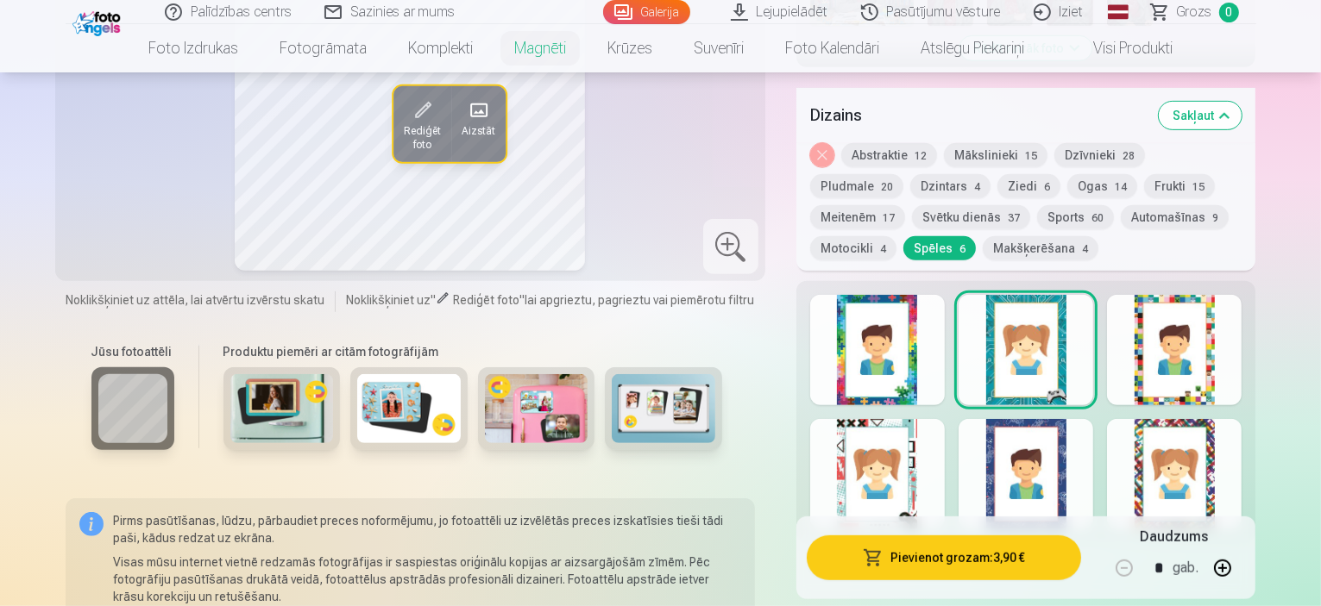
scroll to position [777, 0]
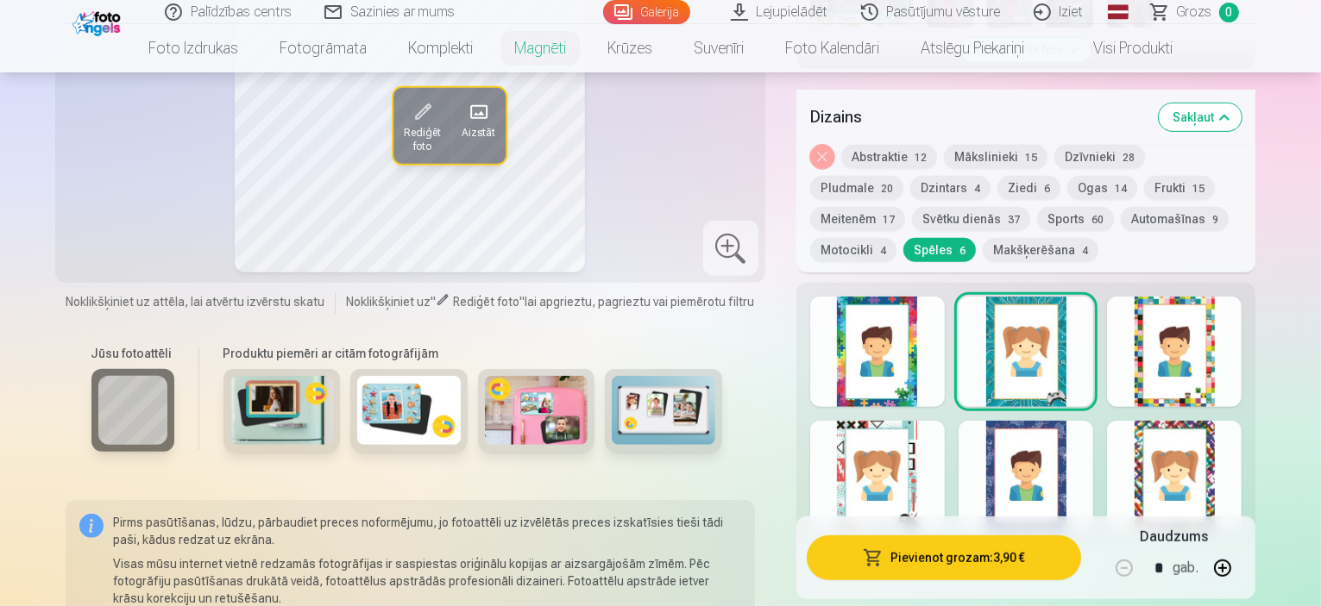
click at [923, 452] on div at bounding box center [877, 476] width 135 height 110
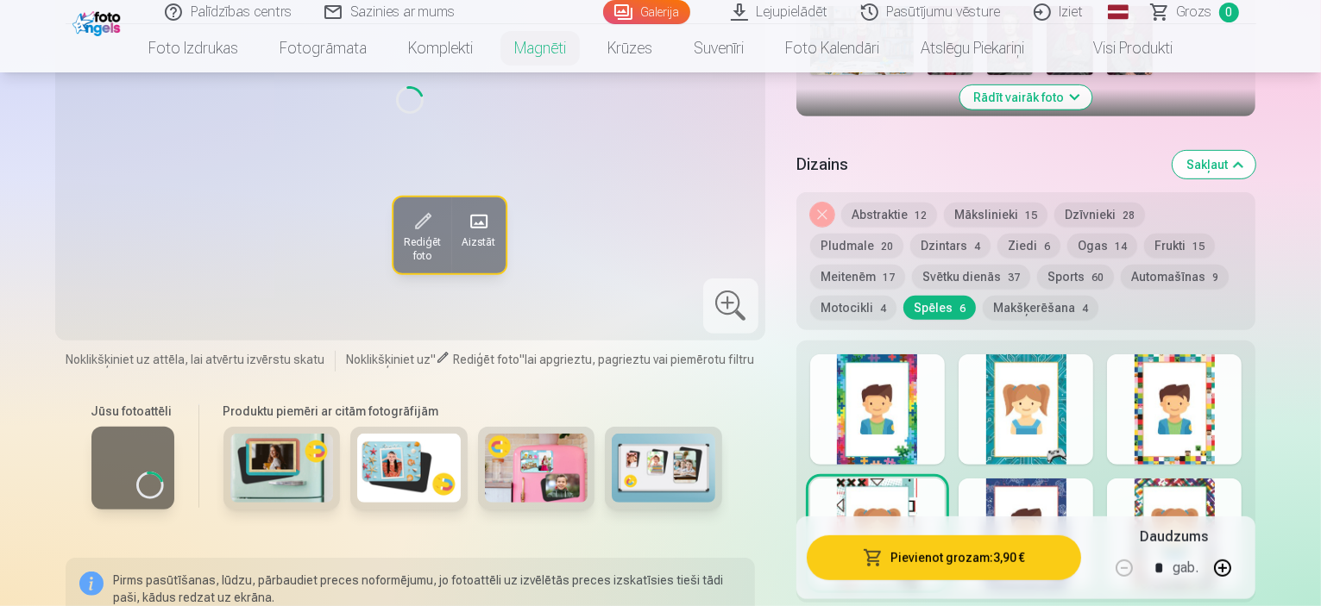
scroll to position [731, 0]
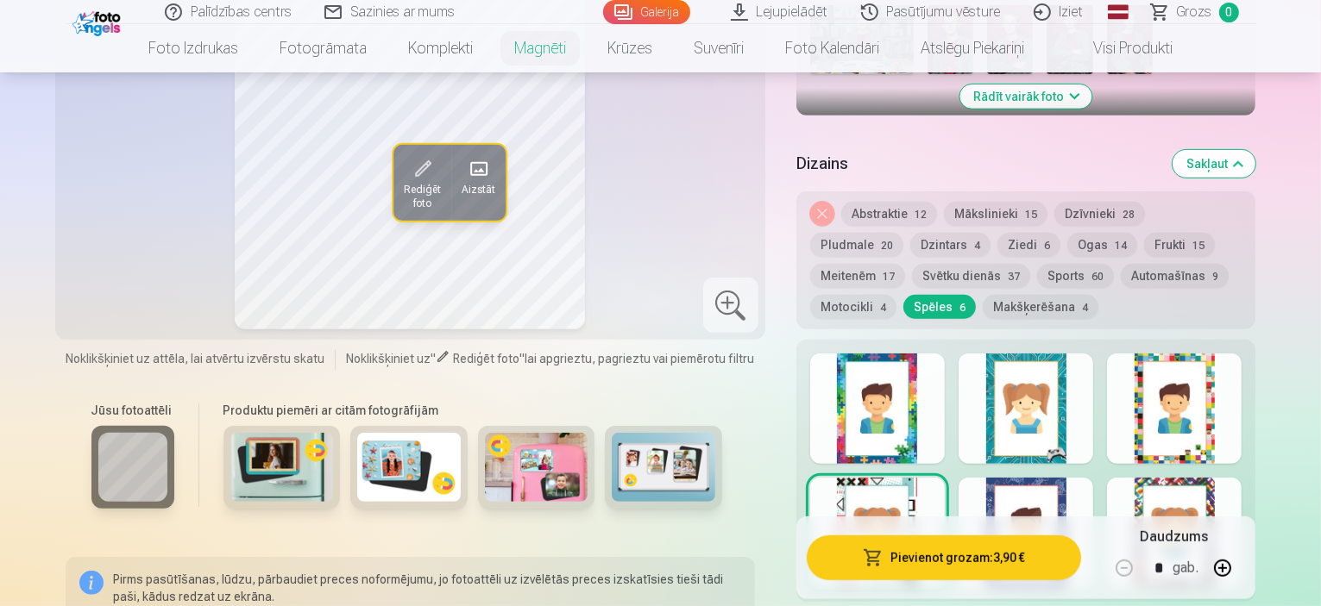
click at [1066, 478] on div at bounding box center [1025, 533] width 135 height 110
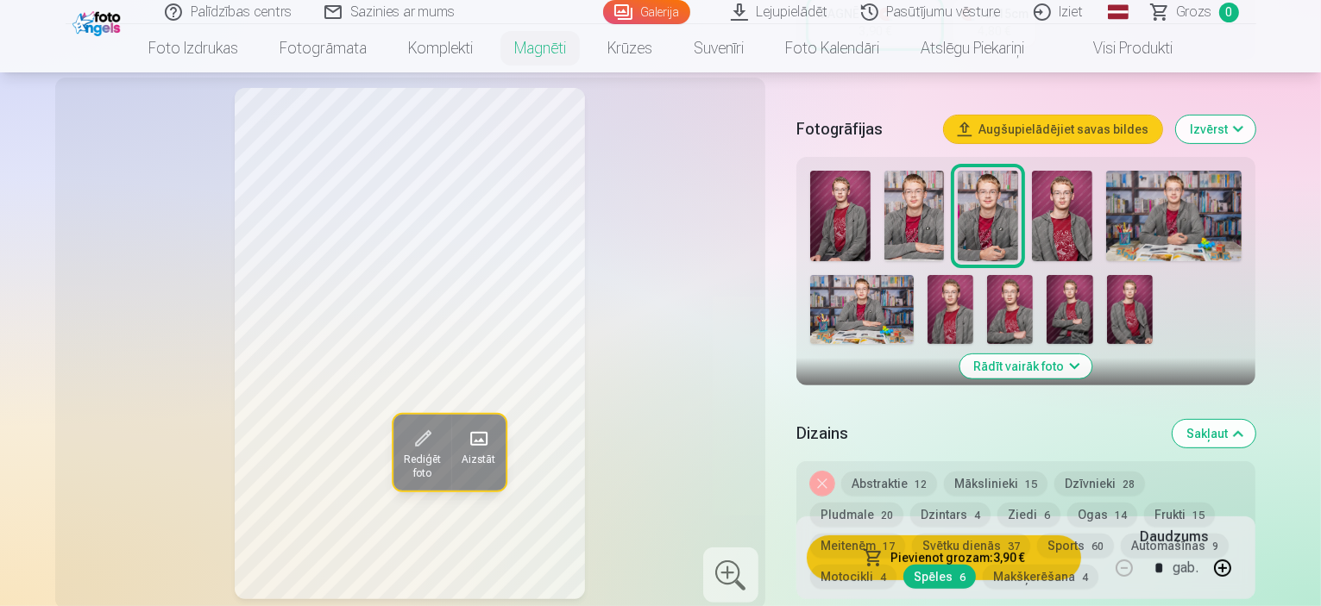
scroll to position [460, 0]
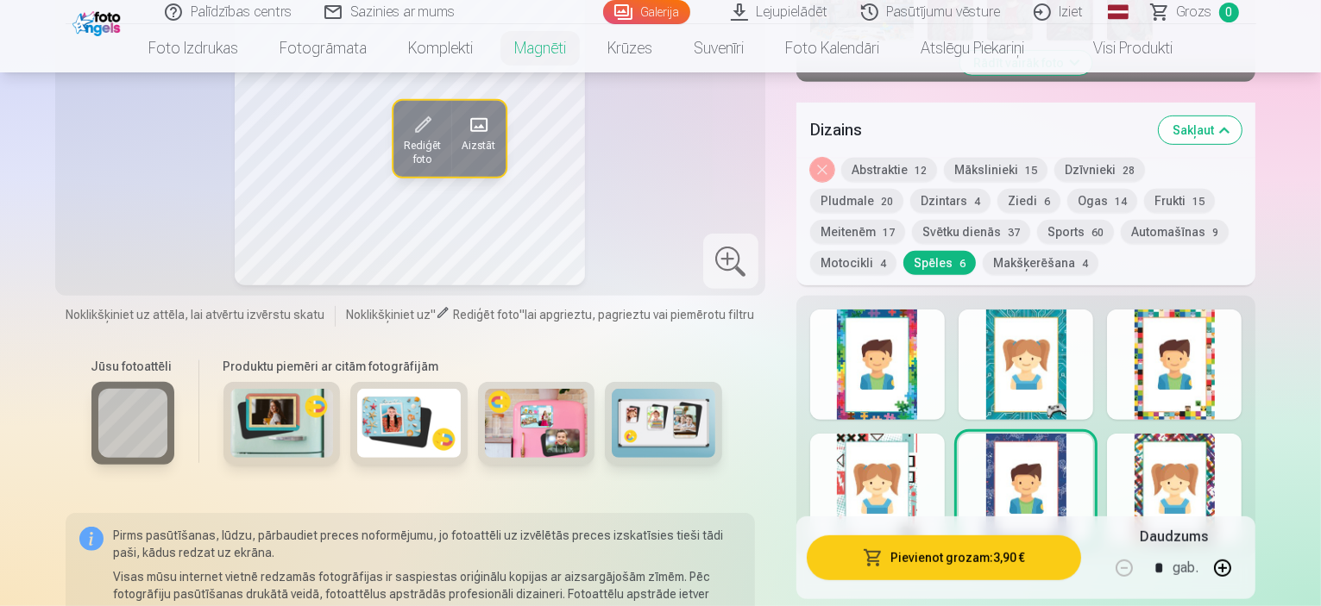
click at [900, 314] on div at bounding box center [877, 365] width 135 height 110
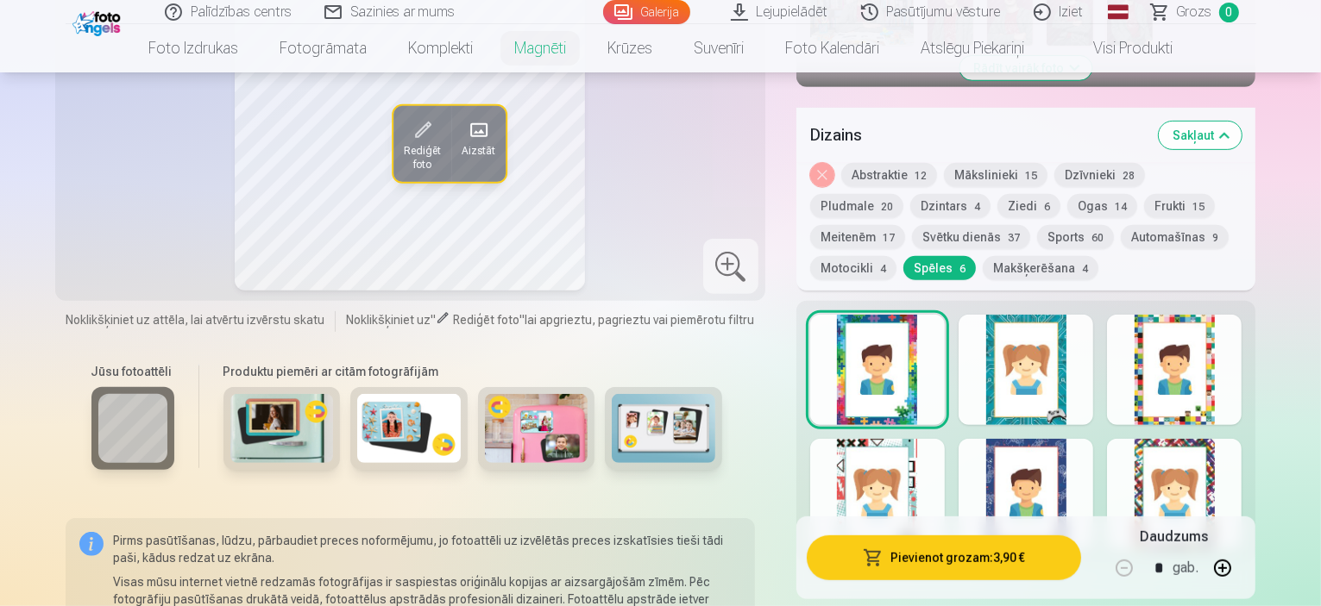
scroll to position [769, 0]
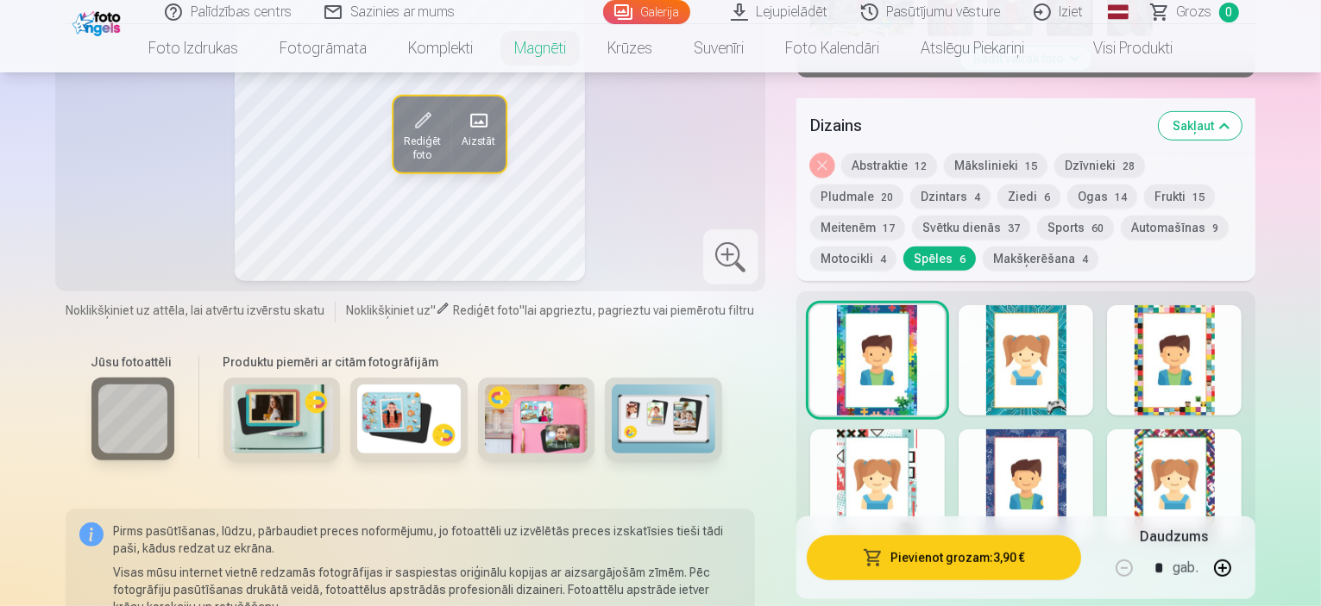
click at [1241, 356] on div at bounding box center [1174, 360] width 135 height 110
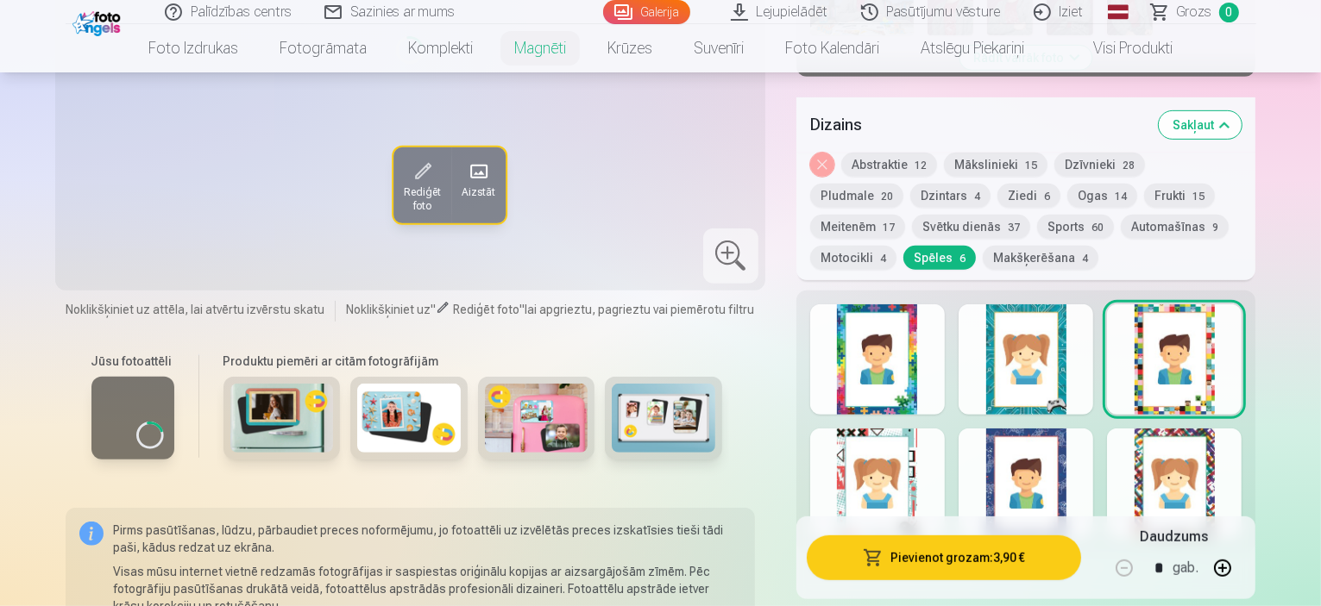
click at [1066, 437] on div at bounding box center [1025, 484] width 135 height 110
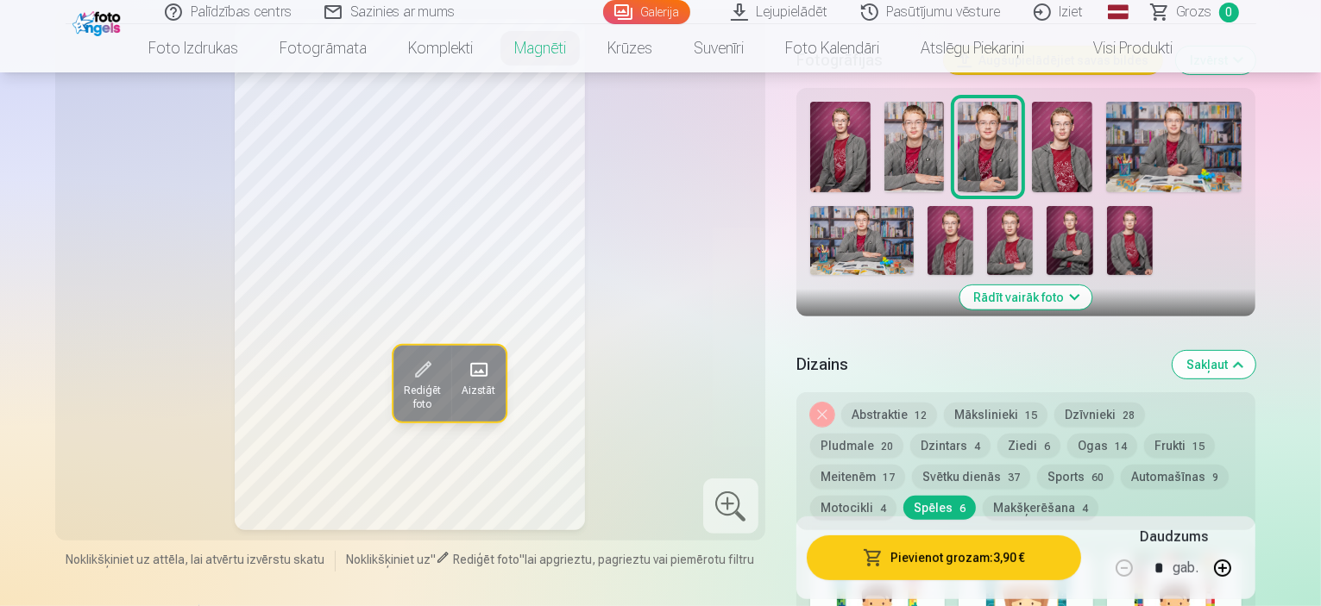
scroll to position [529, 0]
click at [1243, 568] on button "button" at bounding box center [1222, 568] width 41 height 41
click at [1145, 567] on button "button" at bounding box center [1123, 568] width 41 height 41
type input "*"
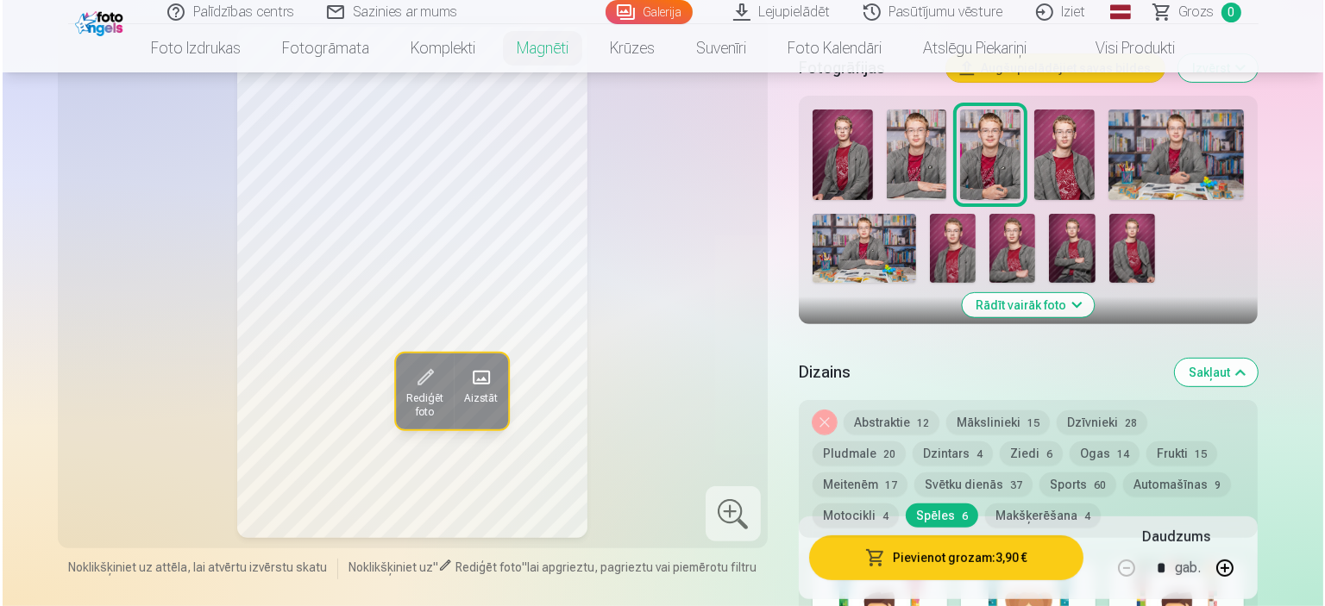
scroll to position [520, 0]
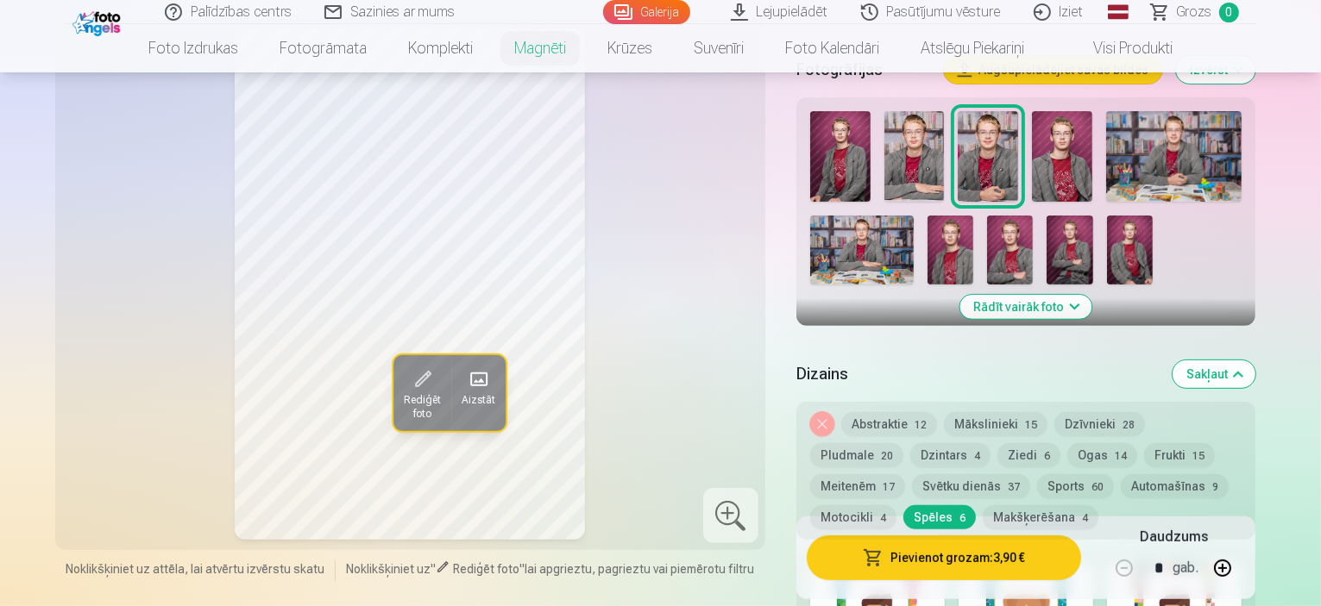
click at [1013, 564] on button "Pievienot grozam : 3,90 €" at bounding box center [944, 558] width 275 height 45
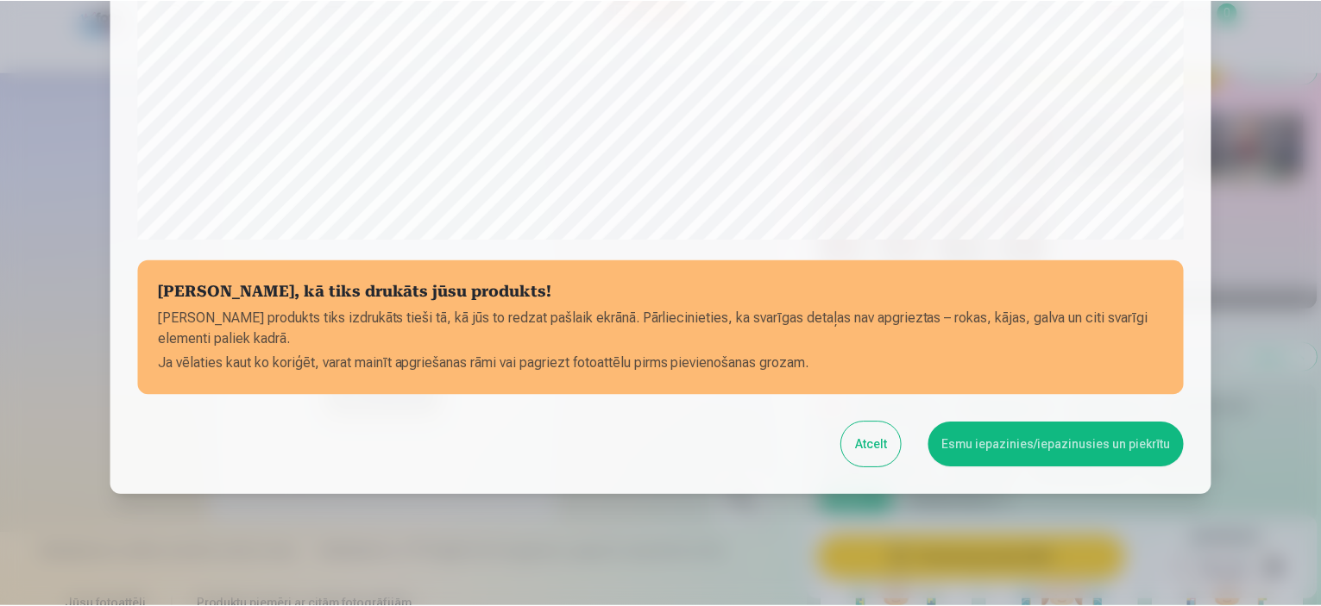
scroll to position [635, 0]
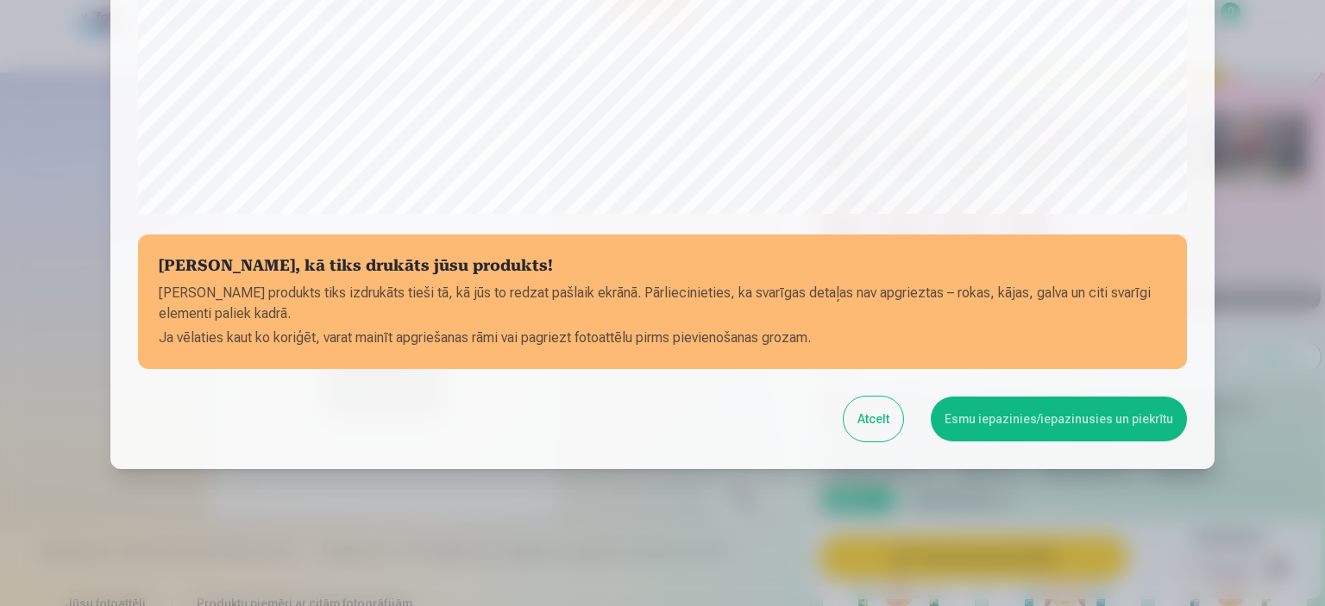
click at [1001, 417] on button "Esmu iepazinies/iepazinusies un piekrītu" at bounding box center [1059, 419] width 256 height 45
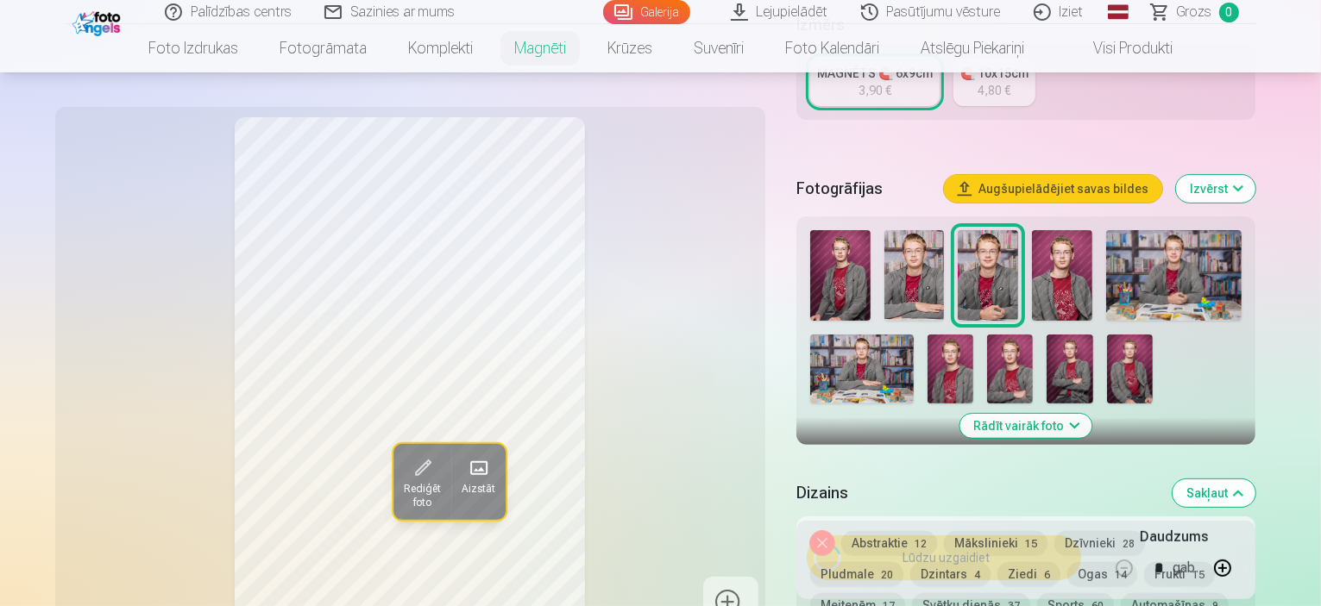
scroll to position [400, 0]
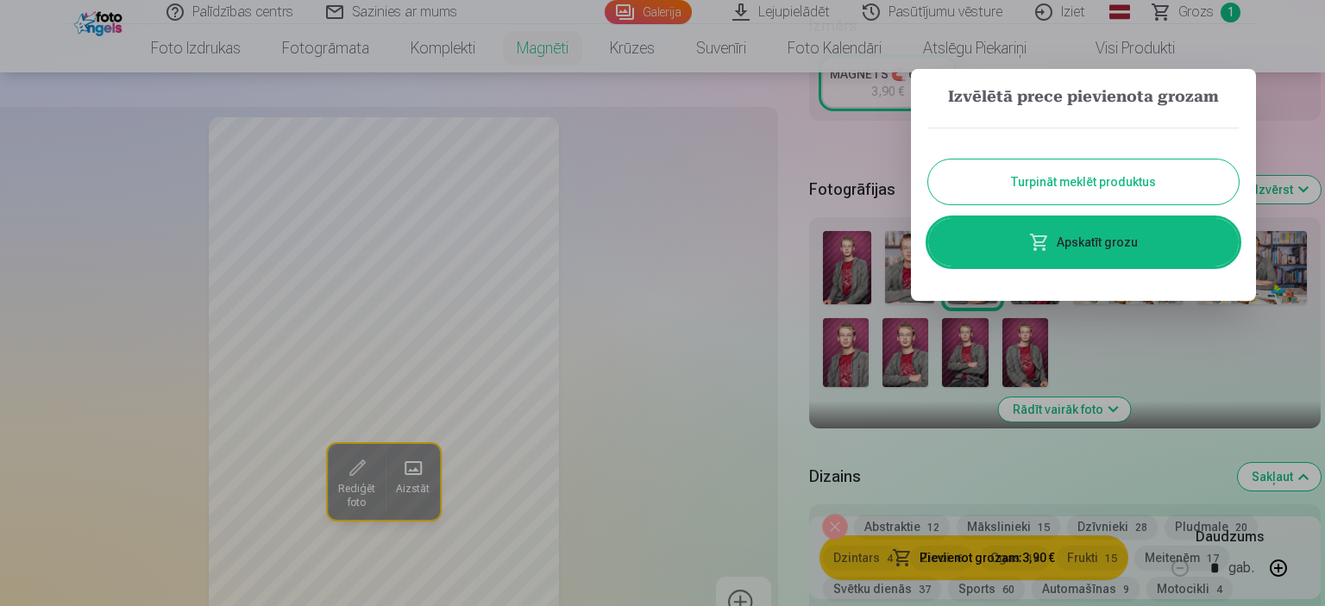
click at [1079, 177] on button "Turpināt meklēt produktus" at bounding box center [1083, 182] width 311 height 45
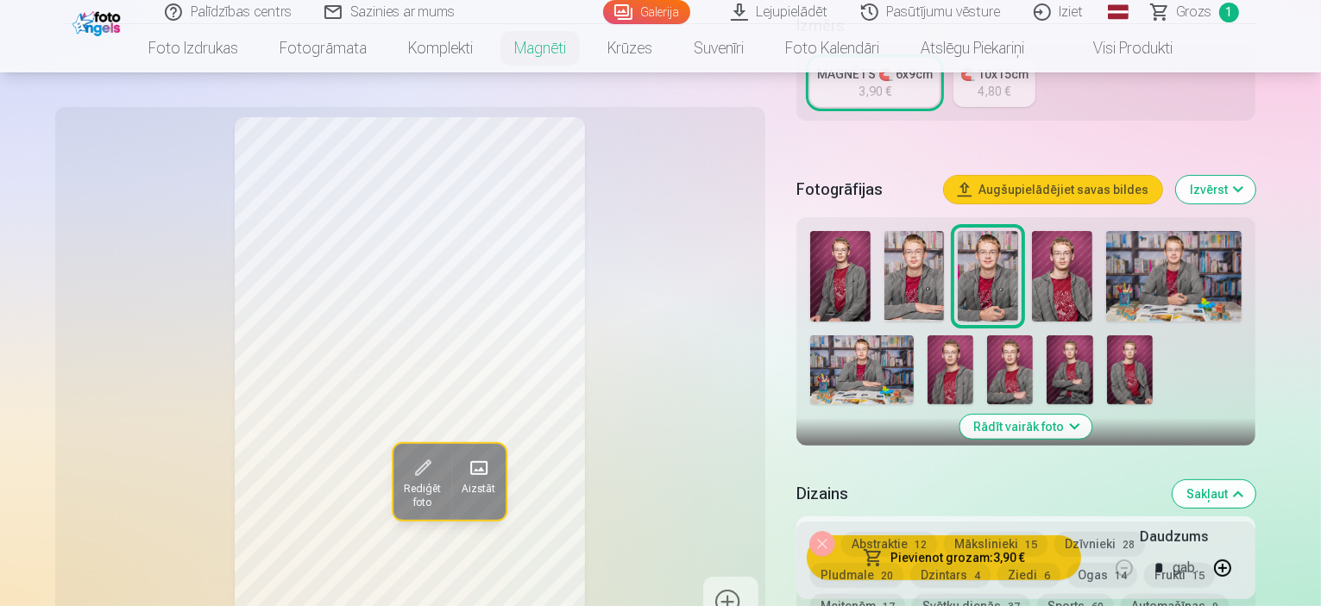
click at [1039, 242] on img at bounding box center [1062, 276] width 60 height 91
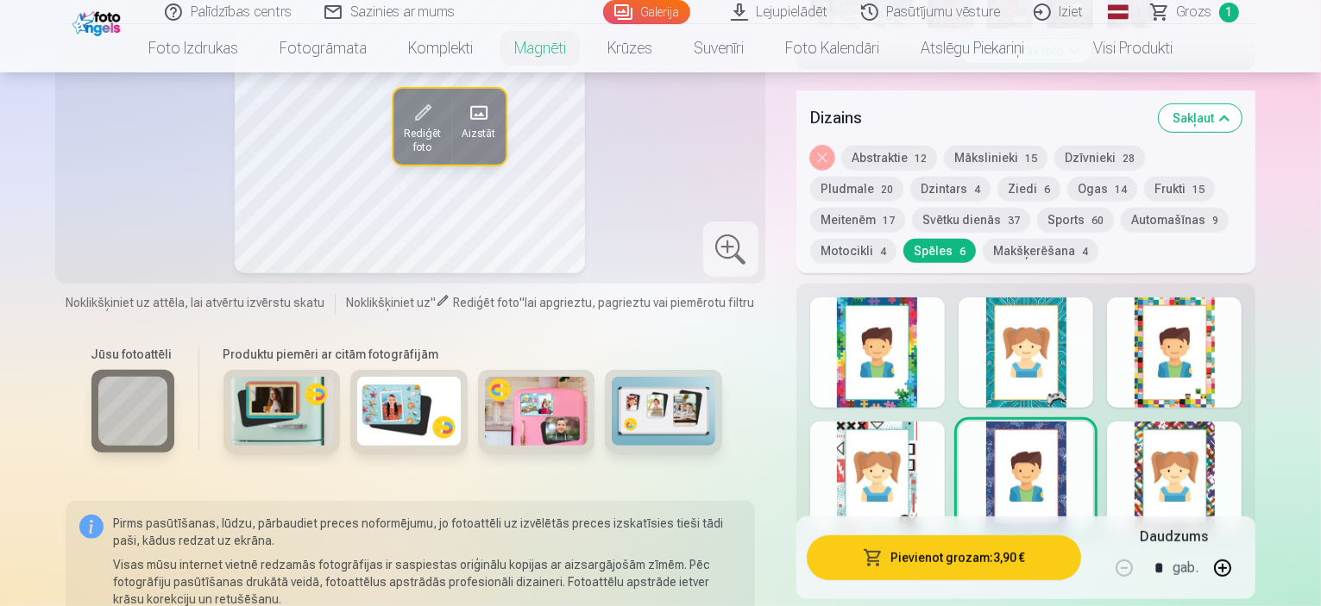
scroll to position [783, 0]
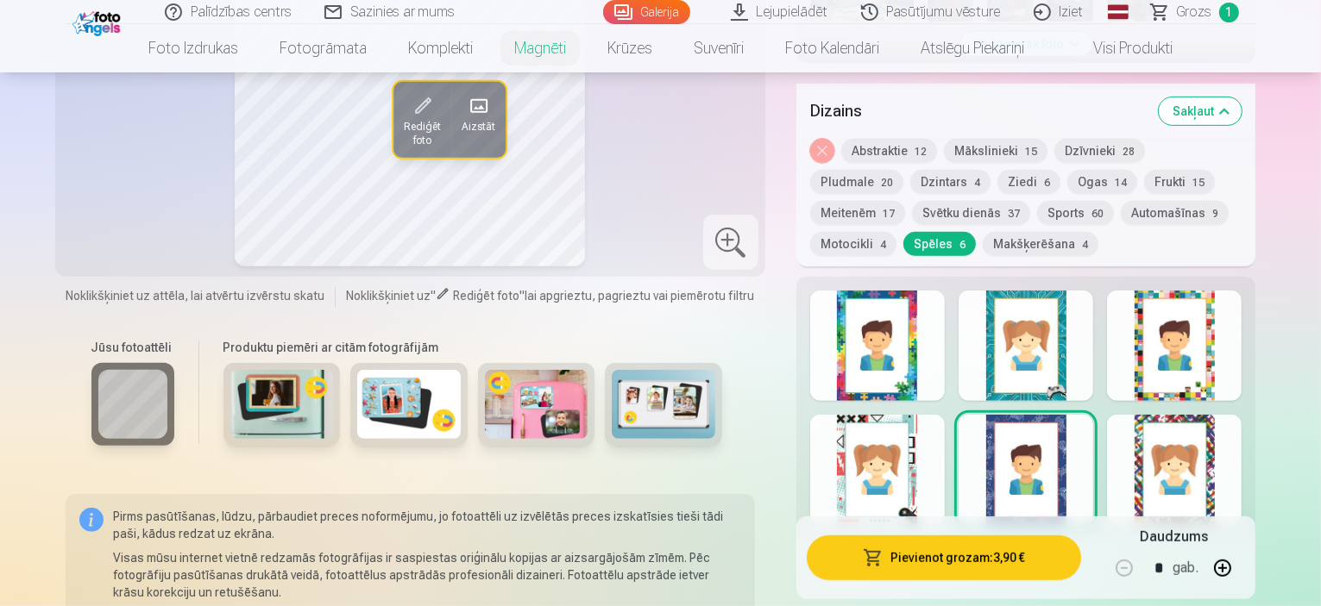
click at [1241, 415] on div at bounding box center [1174, 470] width 135 height 110
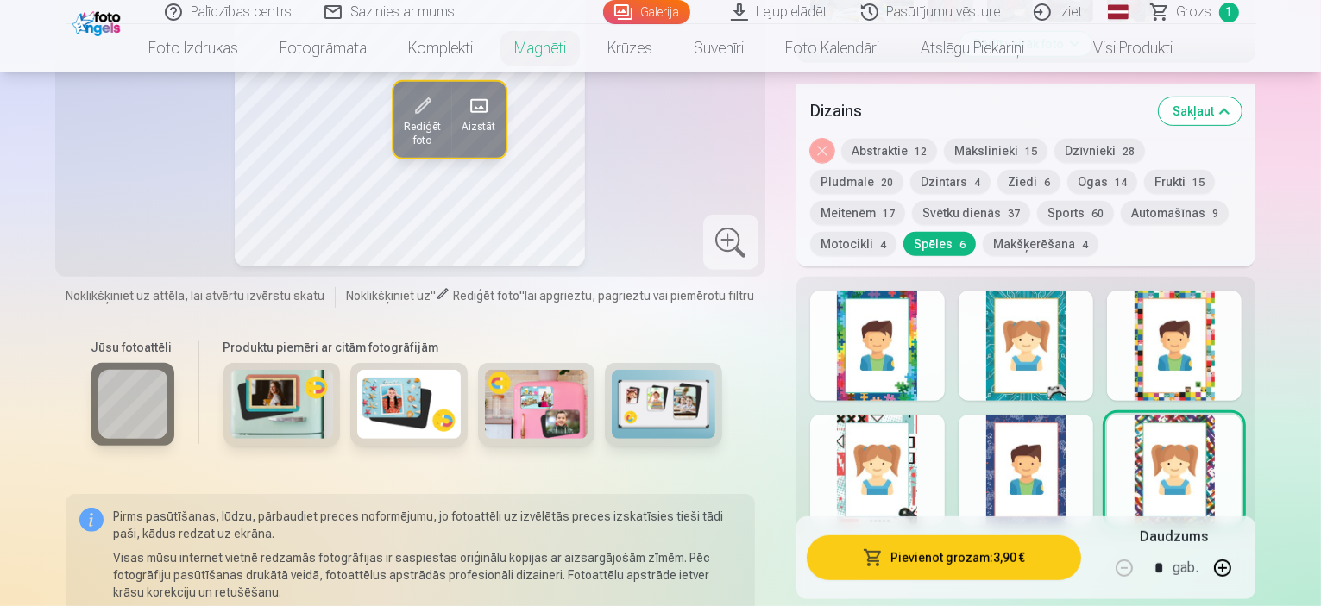
click at [1241, 333] on div at bounding box center [1174, 346] width 135 height 110
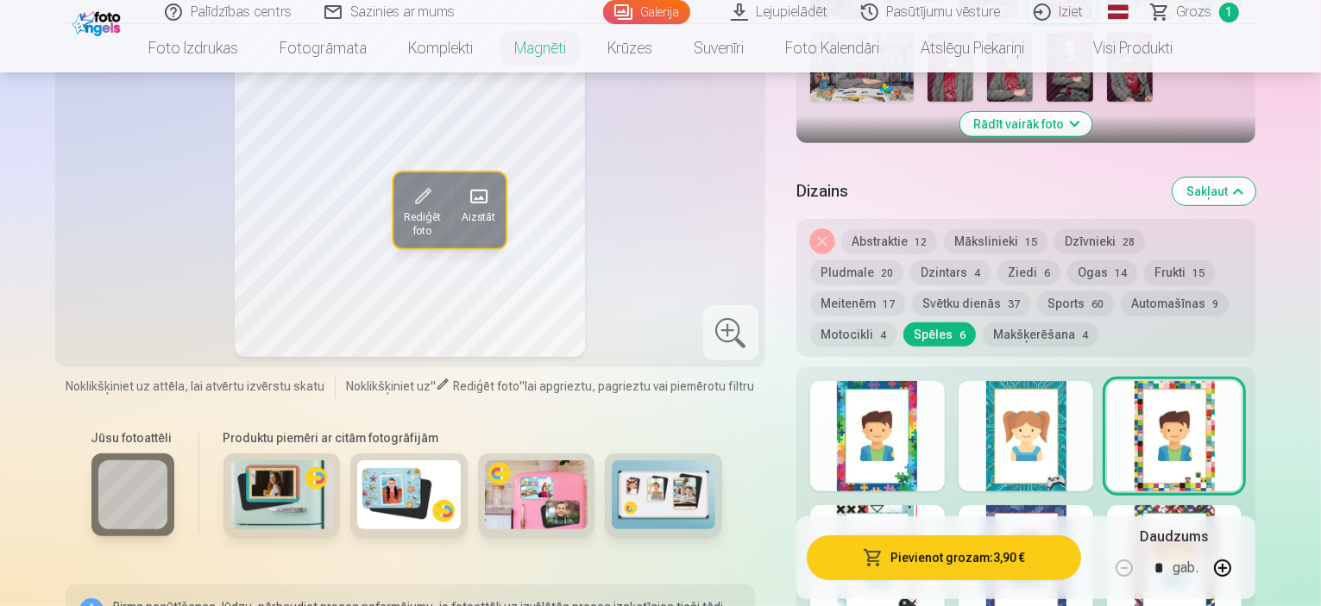
scroll to position [699, 0]
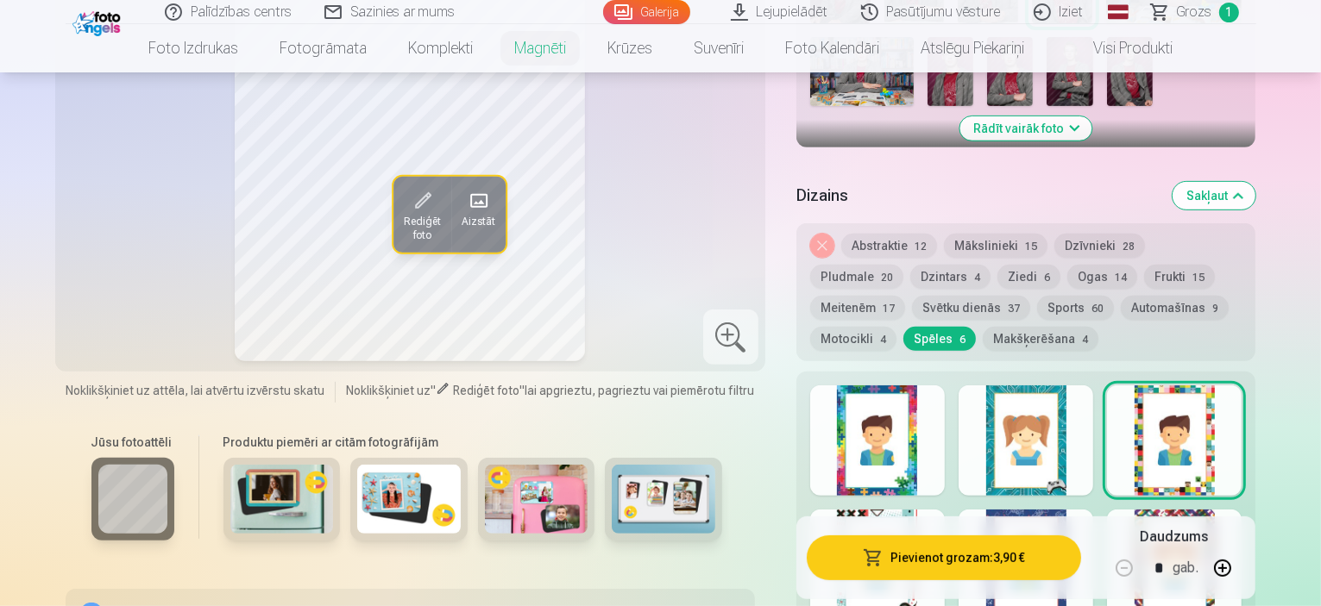
click at [901, 401] on div at bounding box center [877, 441] width 135 height 110
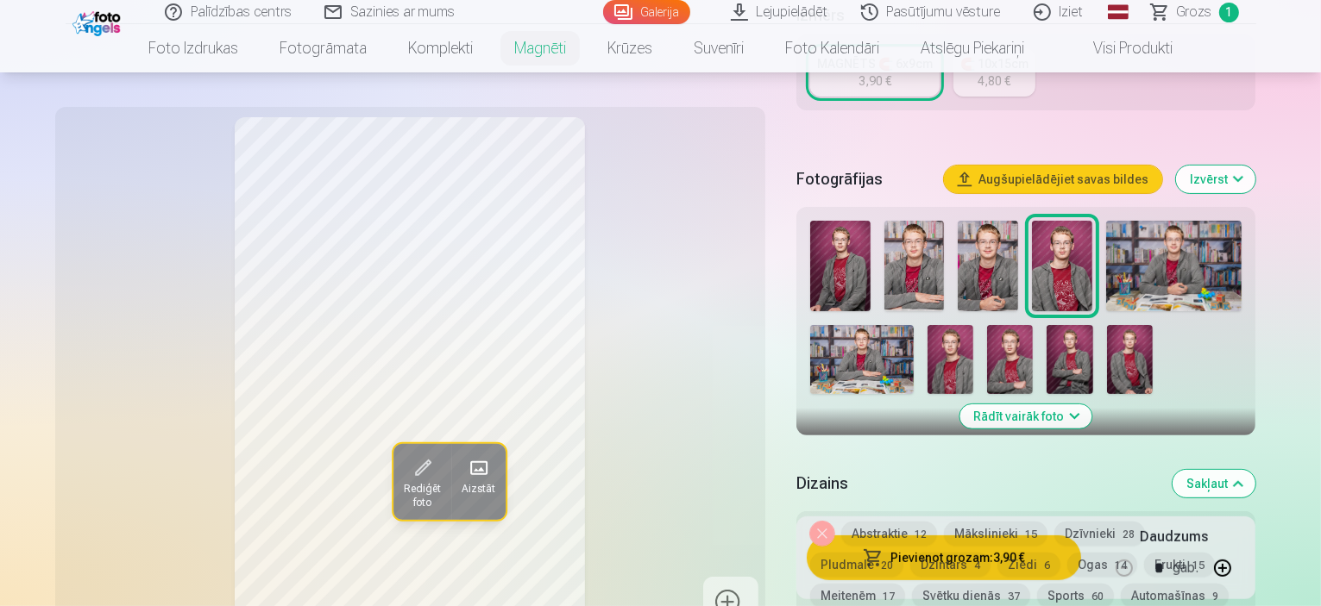
scroll to position [402, 0]
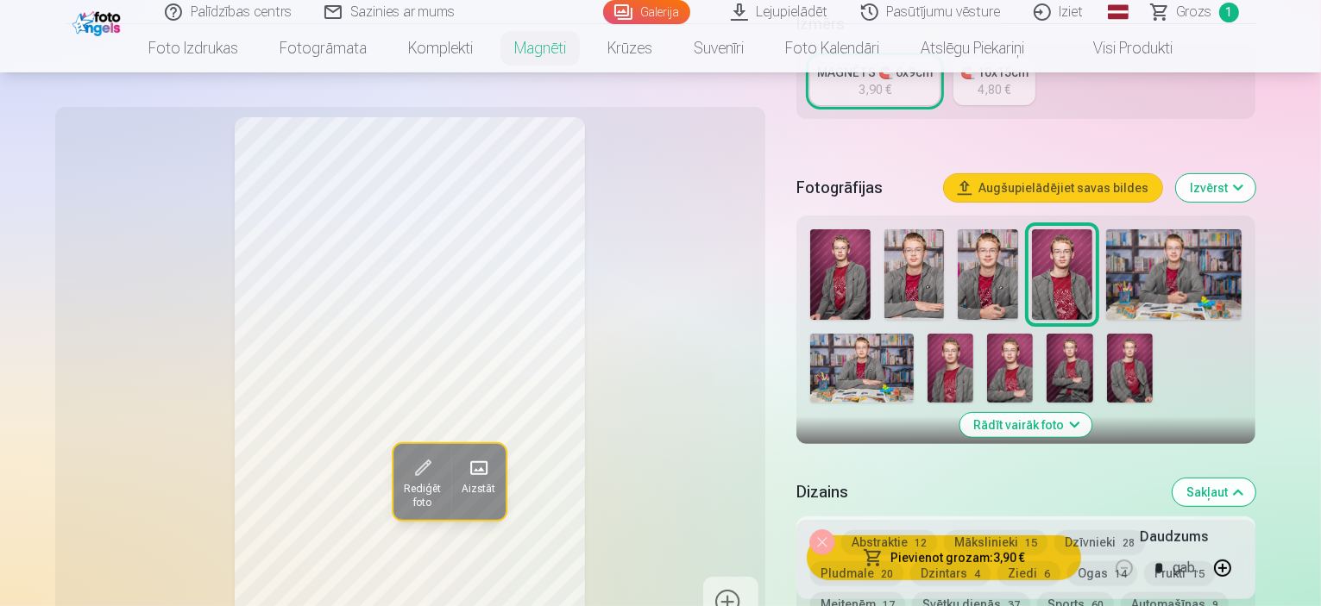
click at [1120, 593] on button "Automašīnas 9" at bounding box center [1174, 605] width 108 height 24
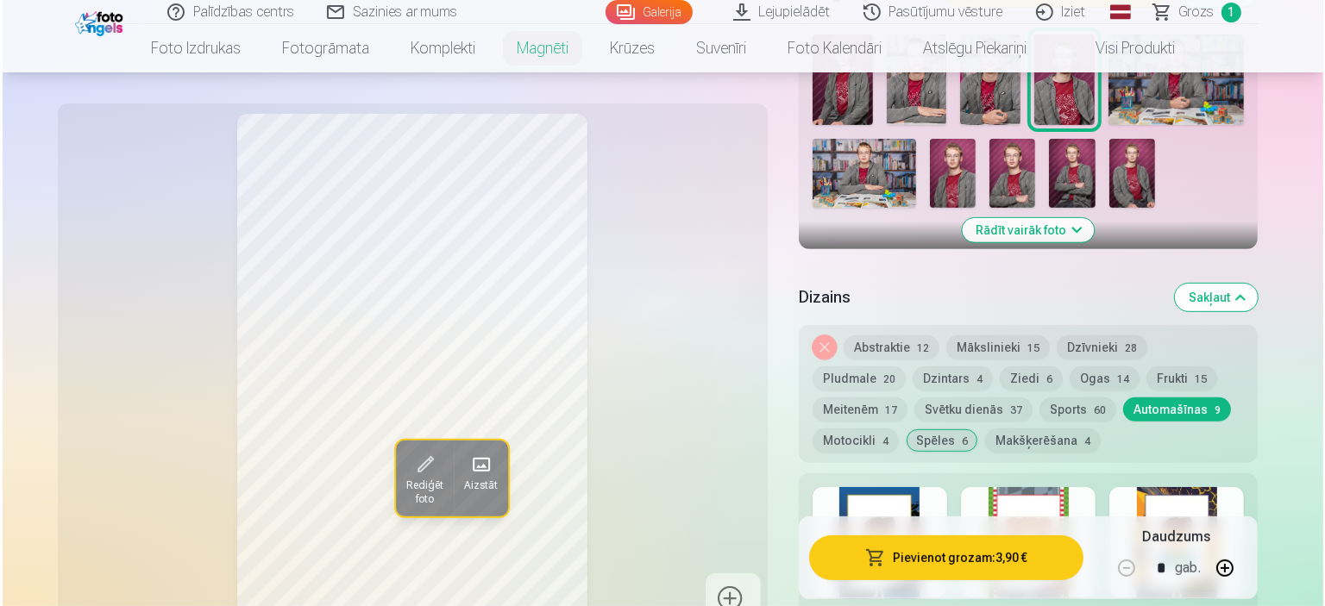
scroll to position [593, 0]
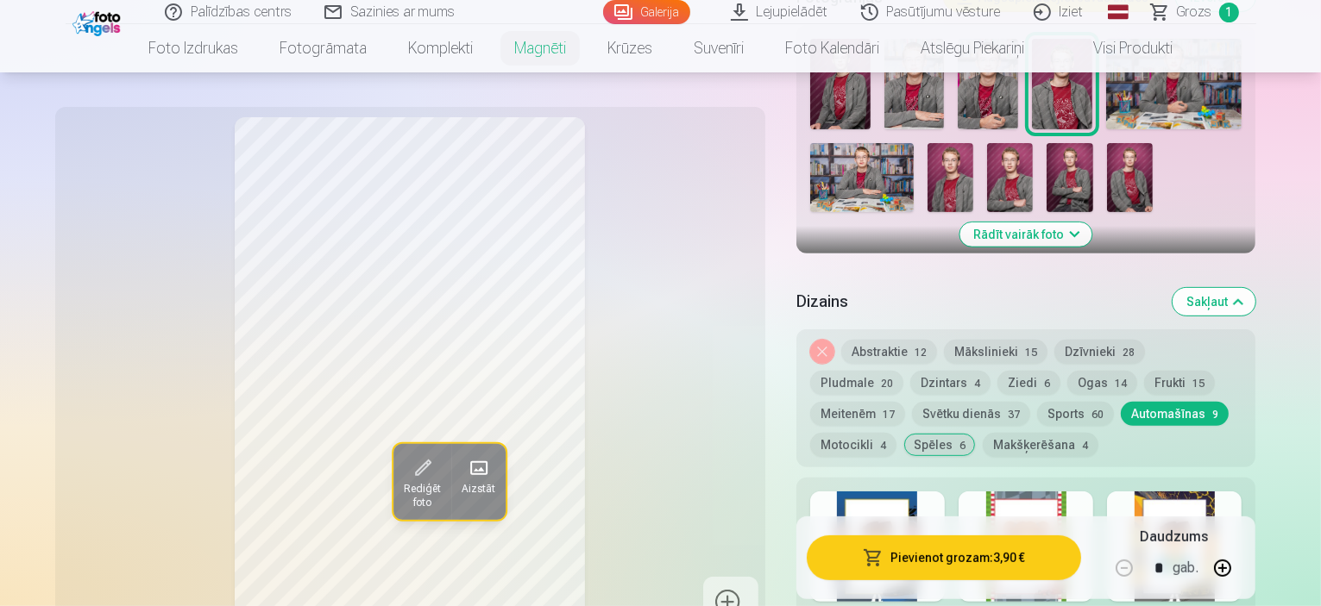
click at [967, 559] on button "Pievienot grozam : 3,90 €" at bounding box center [944, 558] width 275 height 45
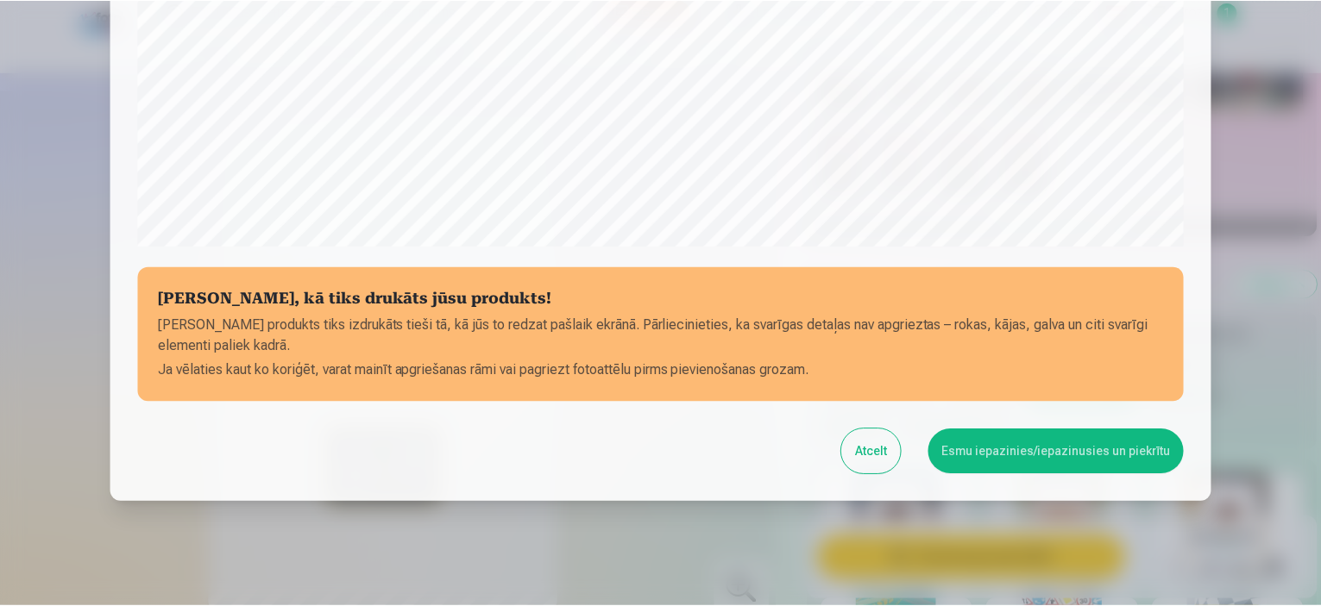
scroll to position [635, 0]
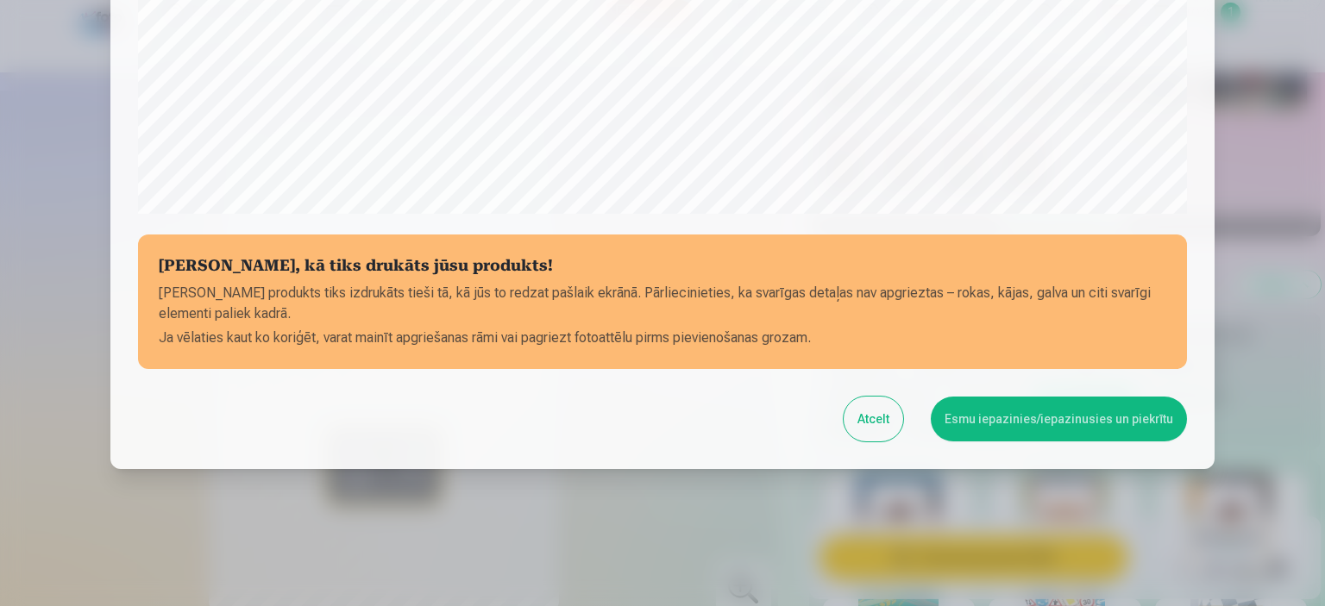
click at [989, 425] on button "Esmu iepazinies/iepazinusies un piekrītu" at bounding box center [1059, 419] width 256 height 45
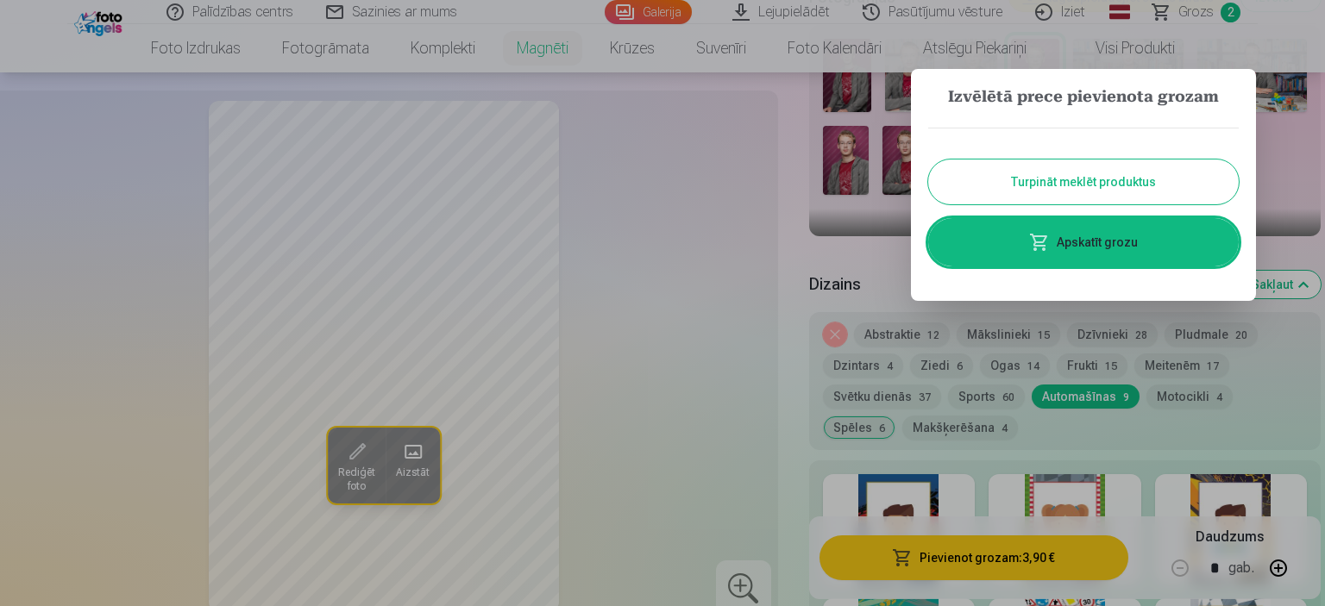
click at [1066, 237] on link "Apskatīt grozu" at bounding box center [1083, 242] width 311 height 48
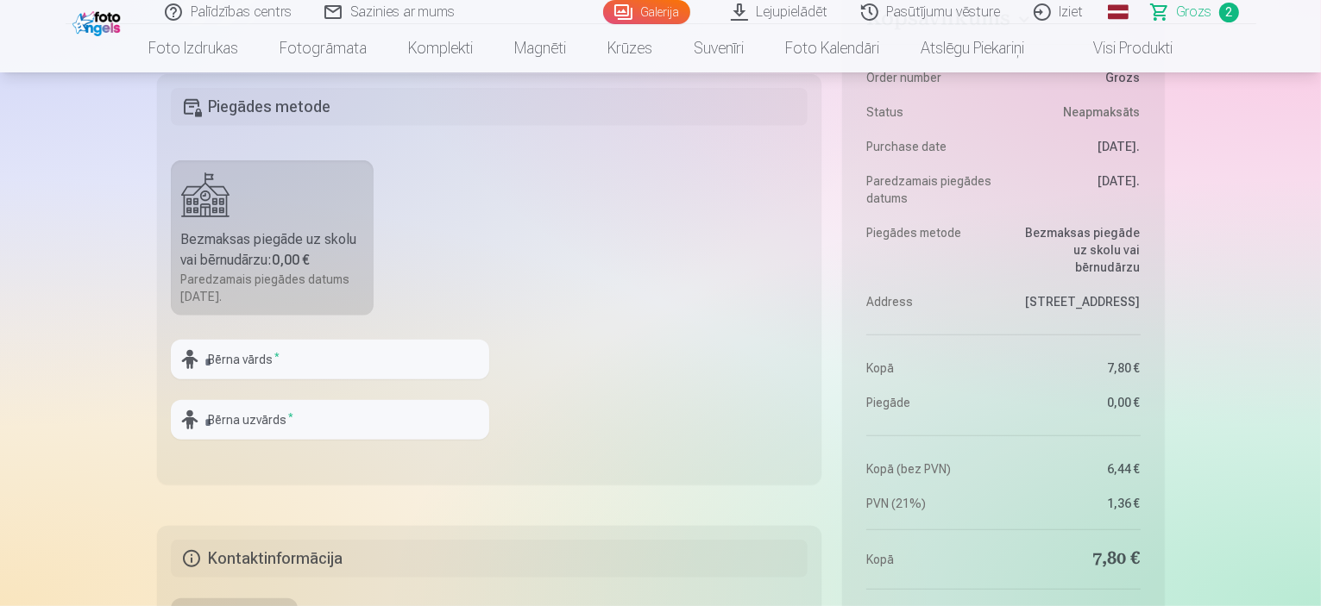
scroll to position [763, 0]
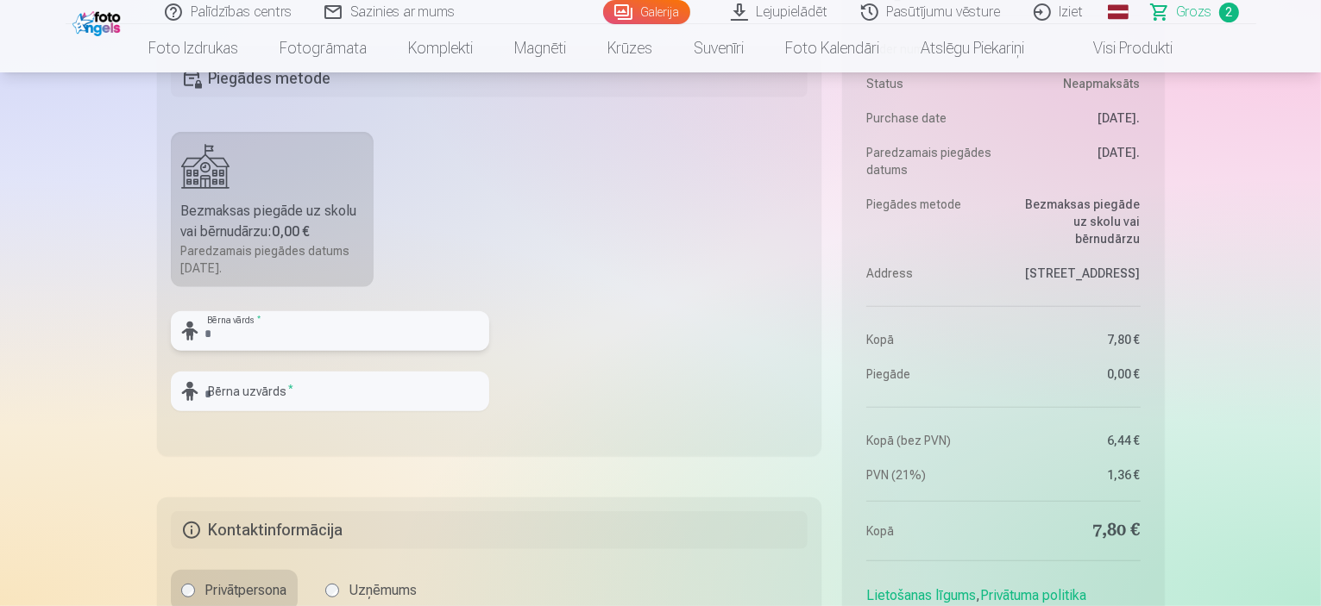
click at [255, 327] on input "text" at bounding box center [330, 331] width 318 height 40
type input "*****"
type input "********"
type input "*****"
type input "********"
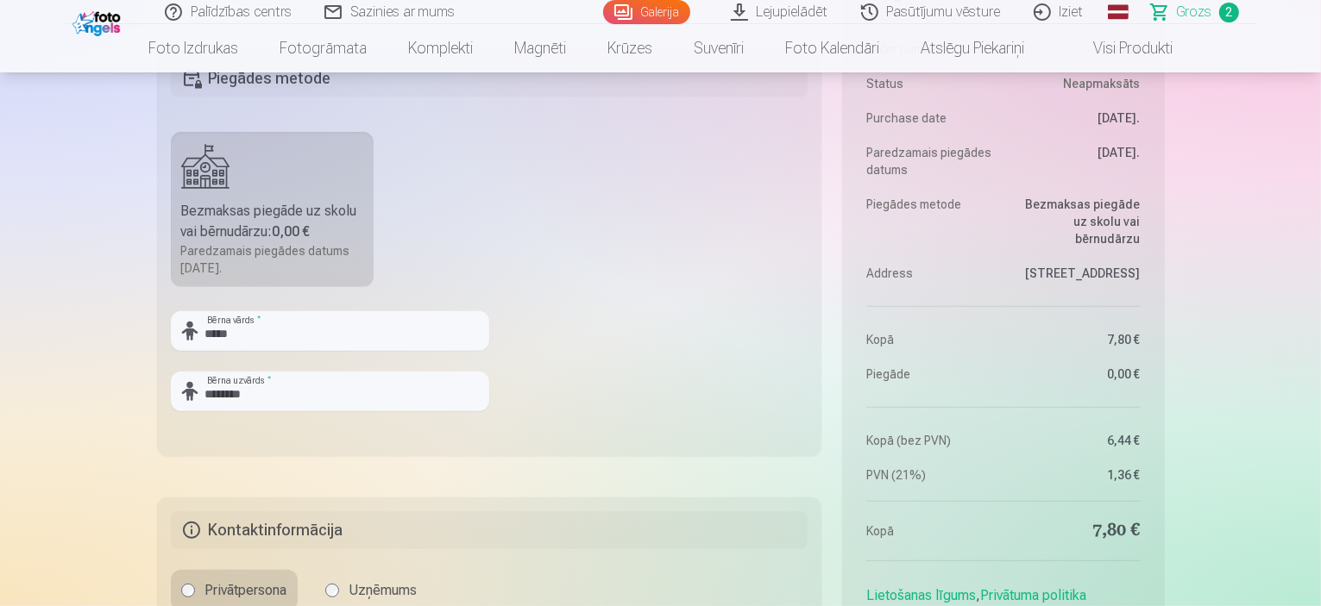
type input "********"
type input "**********"
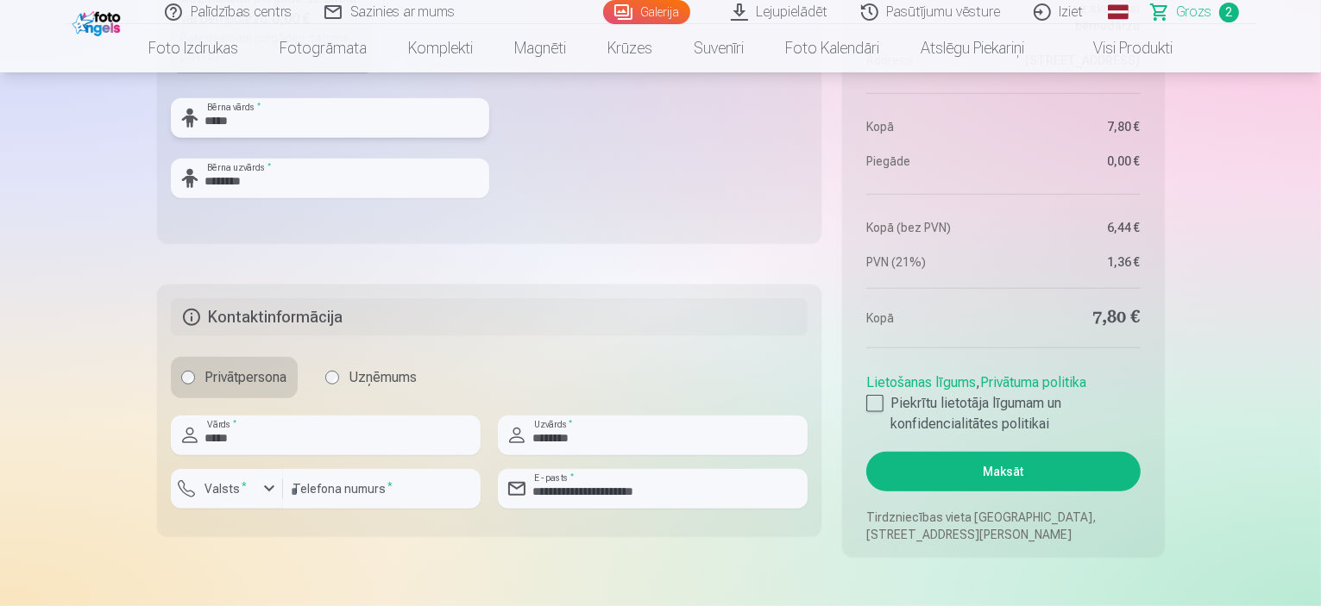
scroll to position [978, 0]
click at [259, 113] on input "*****" at bounding box center [330, 117] width 318 height 40
type input "********"
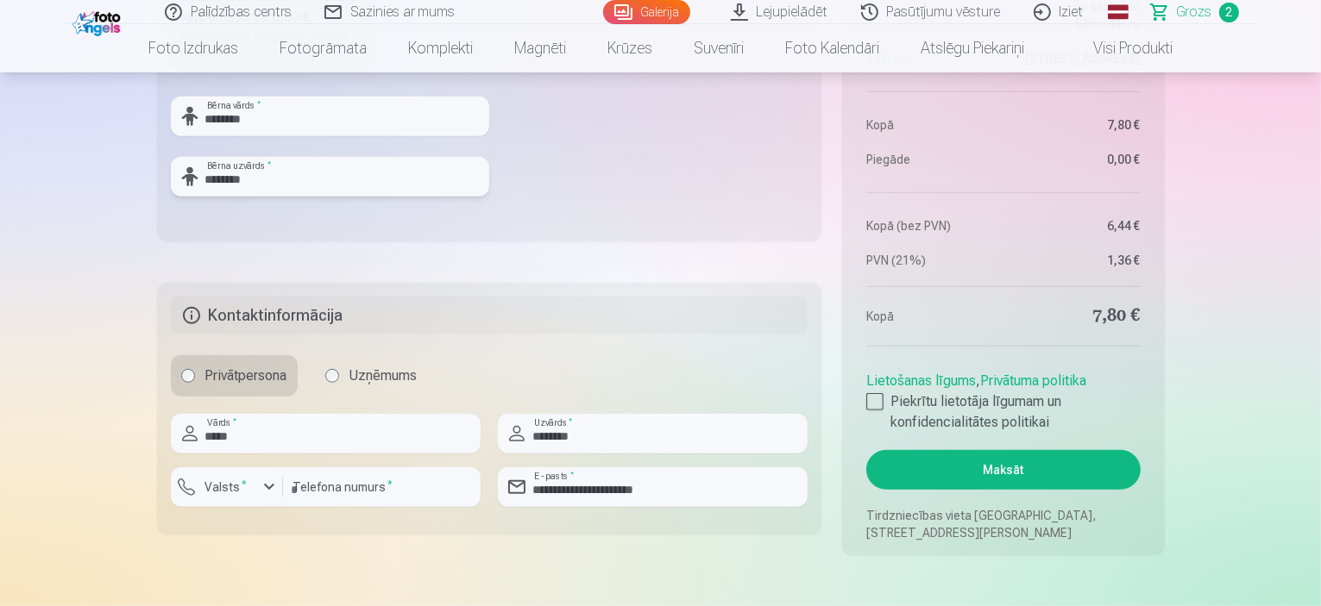
click at [277, 170] on input "********" at bounding box center [330, 177] width 318 height 40
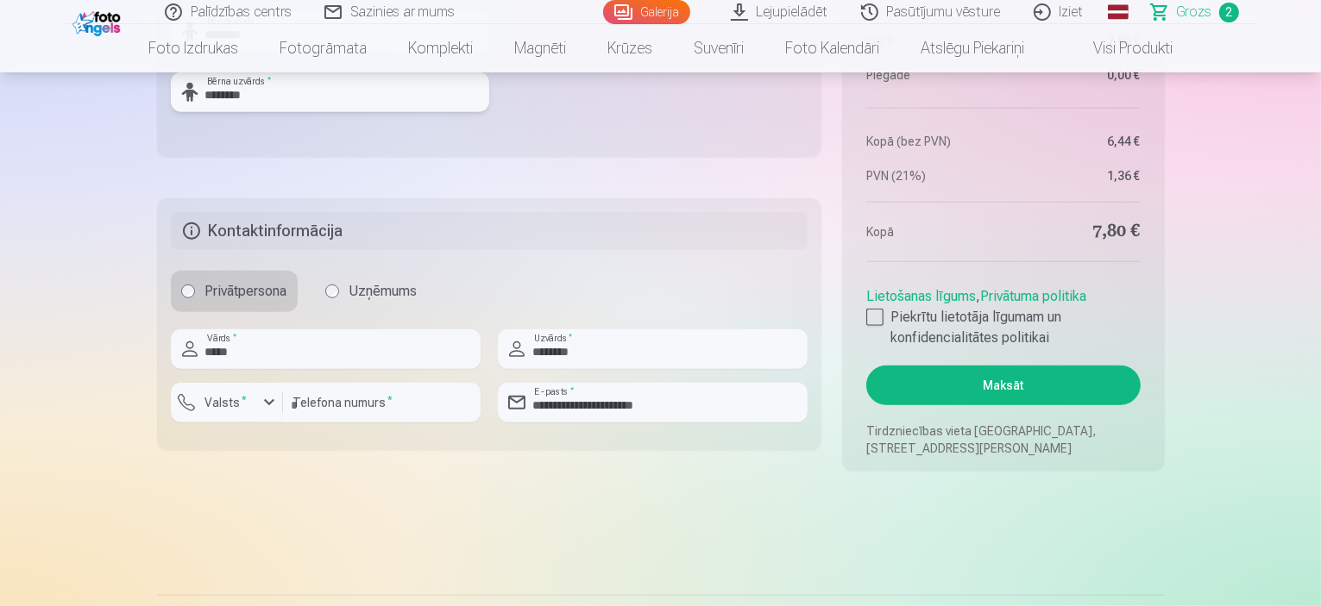
scroll to position [1062, 0]
click at [879, 317] on div at bounding box center [874, 318] width 17 height 17
click at [266, 400] on div "button" at bounding box center [269, 403] width 21 height 21
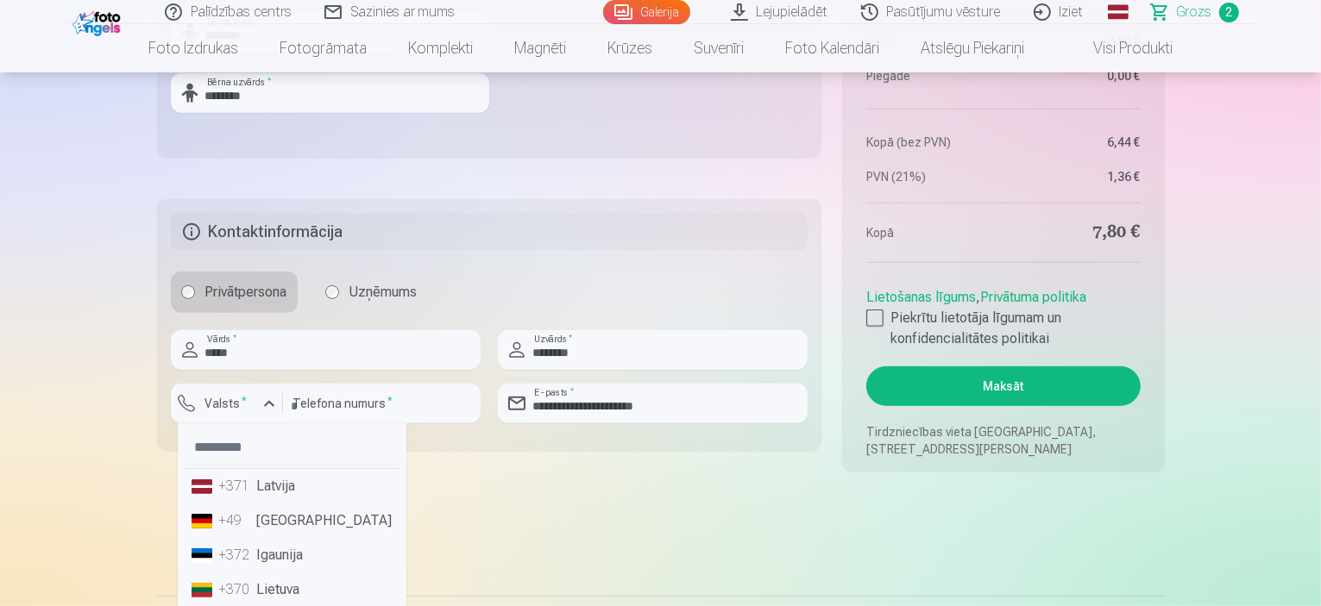
click at [252, 499] on li "+371 Latvija" at bounding box center [292, 486] width 215 height 35
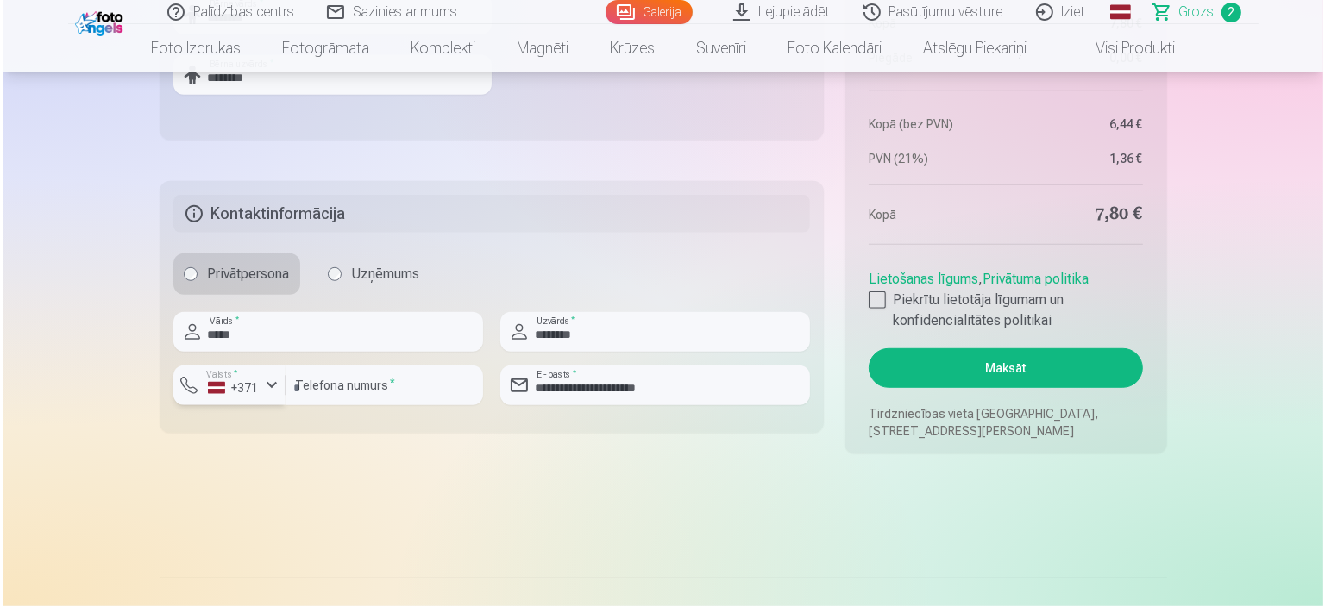
scroll to position [1080, 0]
click at [927, 361] on button "Maksāt" at bounding box center [1002, 368] width 273 height 40
